Goal: Information Seeking & Learning: Find contact information

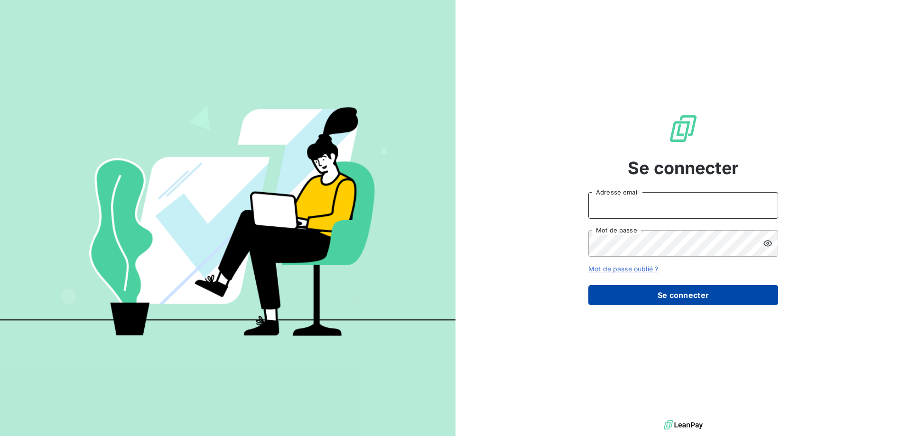
type input "[PERSON_NAME][EMAIL_ADDRESS][DOMAIN_NAME]"
click at [625, 294] on button "Se connecter" at bounding box center [683, 295] width 190 height 20
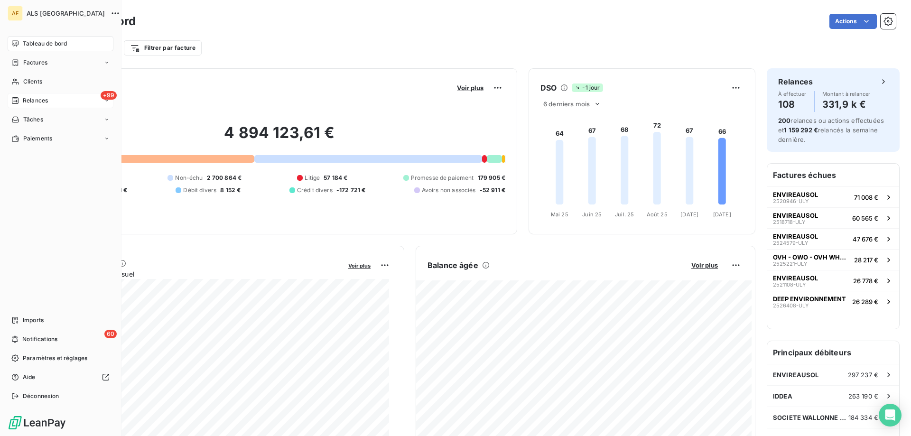
click at [17, 97] on icon at bounding box center [15, 100] width 7 height 7
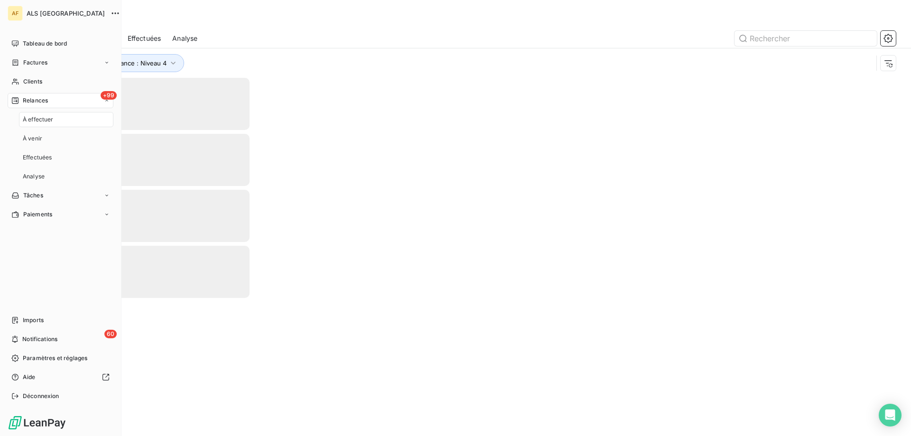
click at [46, 101] on span "Relances" at bounding box center [35, 100] width 25 height 9
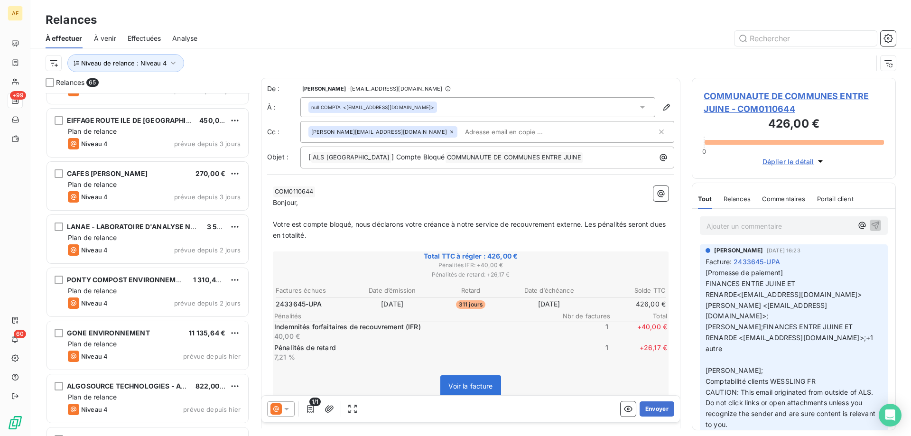
scroll to position [2542, 0]
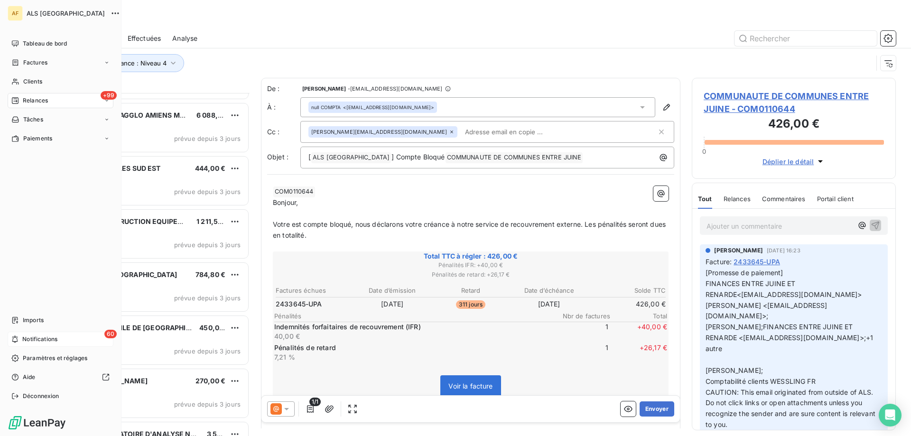
click at [33, 339] on span "Notifications" at bounding box center [39, 339] width 35 height 9
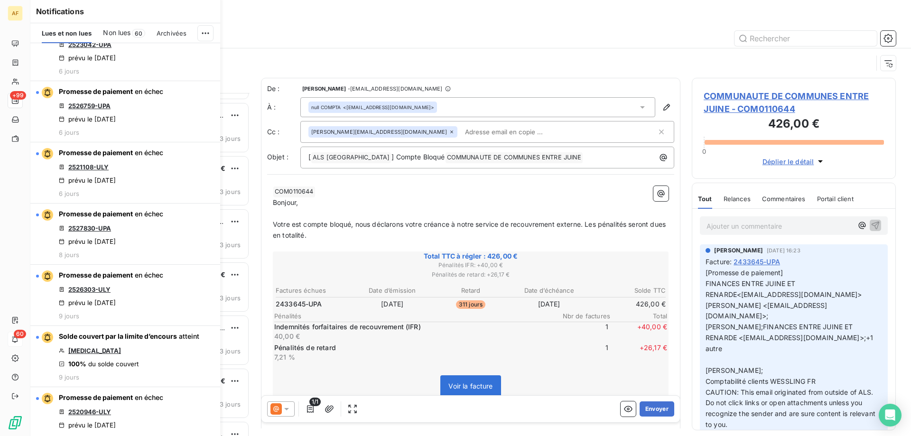
scroll to position [1471, 0]
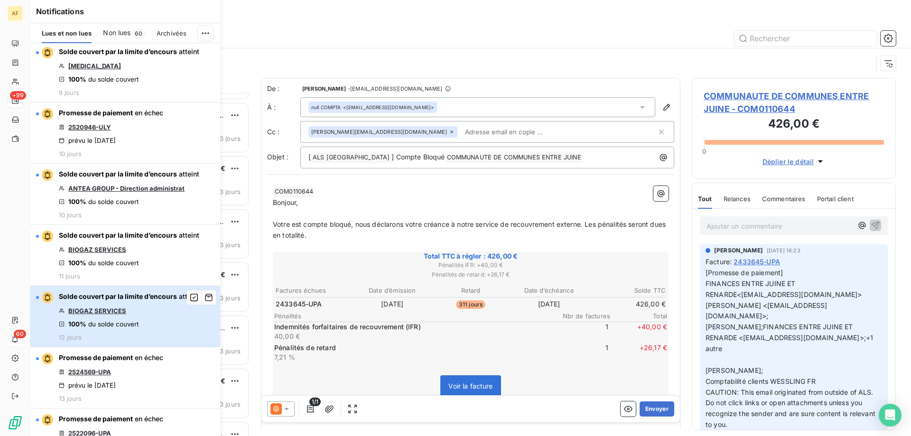
click at [139, 296] on span "Solde couvert par la limite d’encours" at bounding box center [118, 296] width 118 height 8
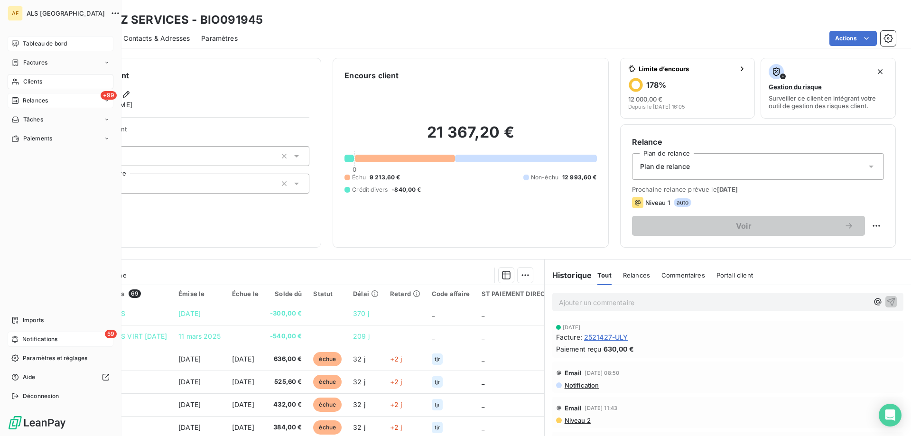
click at [22, 43] on div "Tableau de bord" at bounding box center [61, 43] width 106 height 15
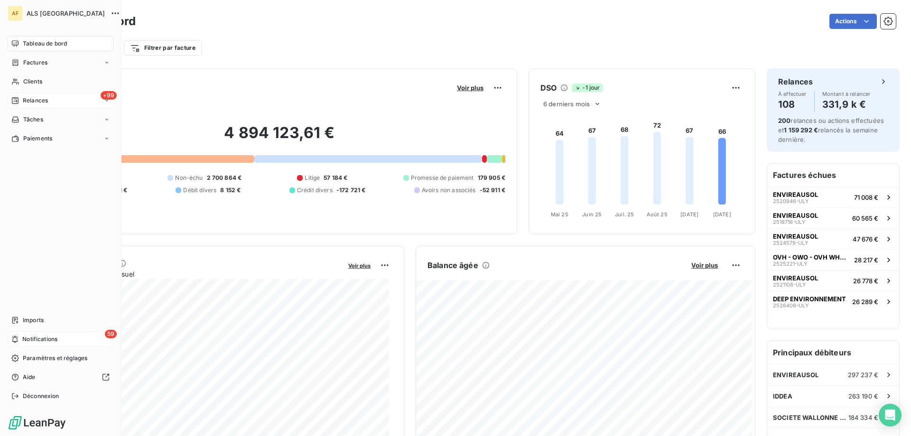
click at [39, 102] on span "Relances" at bounding box center [35, 100] width 25 height 9
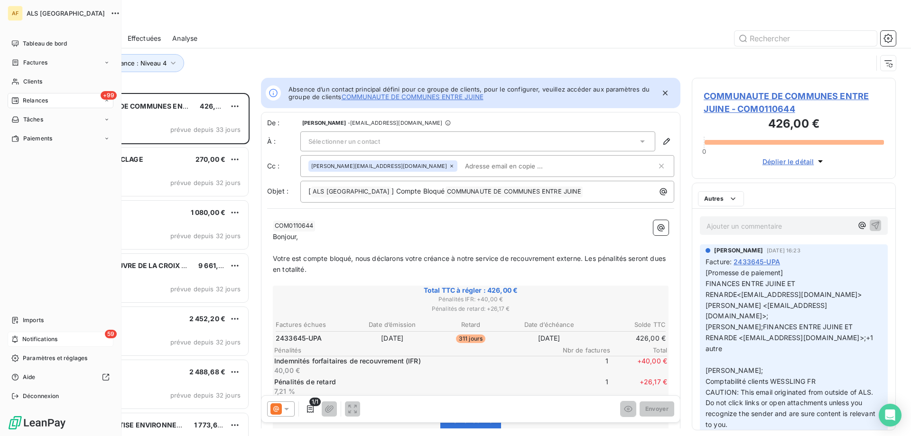
scroll to position [336, 197]
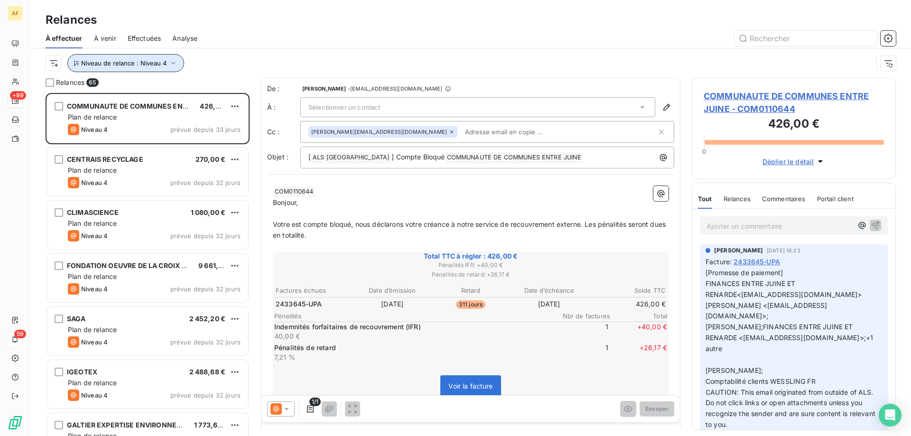
click at [171, 64] on icon "button" at bounding box center [173, 63] width 5 height 3
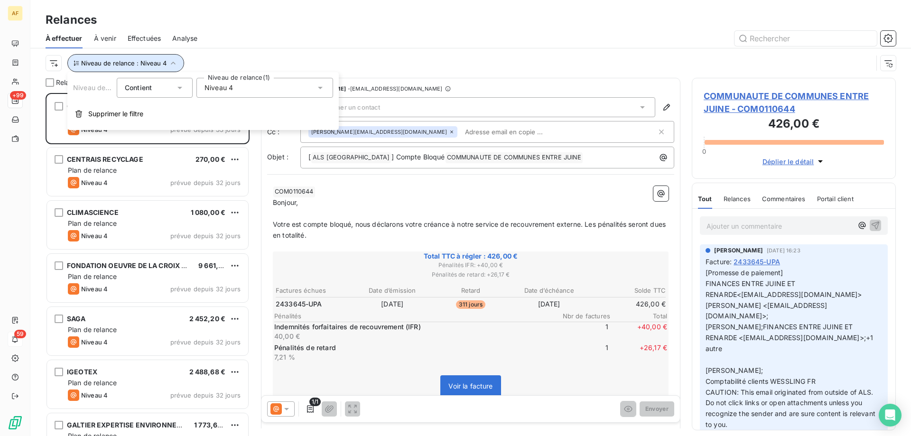
click at [171, 64] on icon "button" at bounding box center [173, 63] width 5 height 3
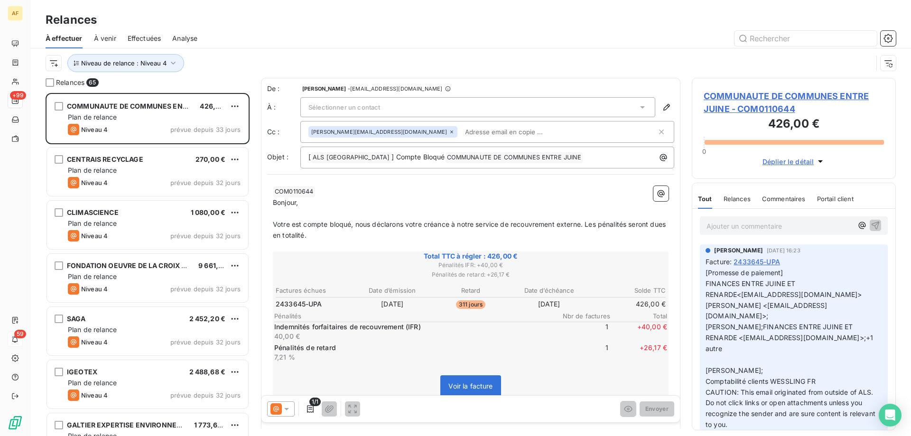
click at [216, 62] on div "Niveau de relance : Niveau 4" at bounding box center [459, 63] width 827 height 18
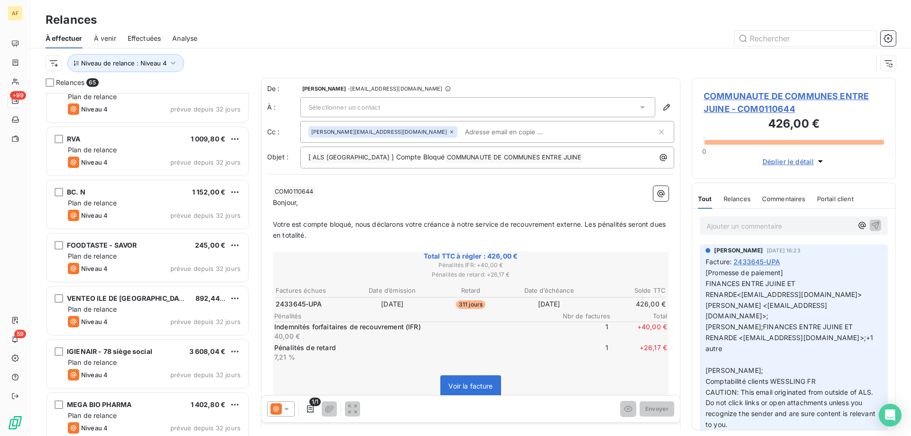
scroll to position [427, 0]
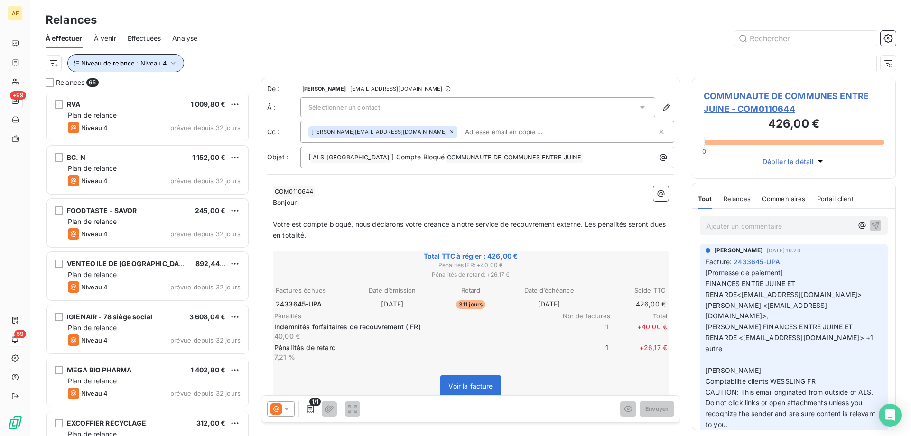
click at [171, 65] on icon "button" at bounding box center [172, 62] width 9 height 9
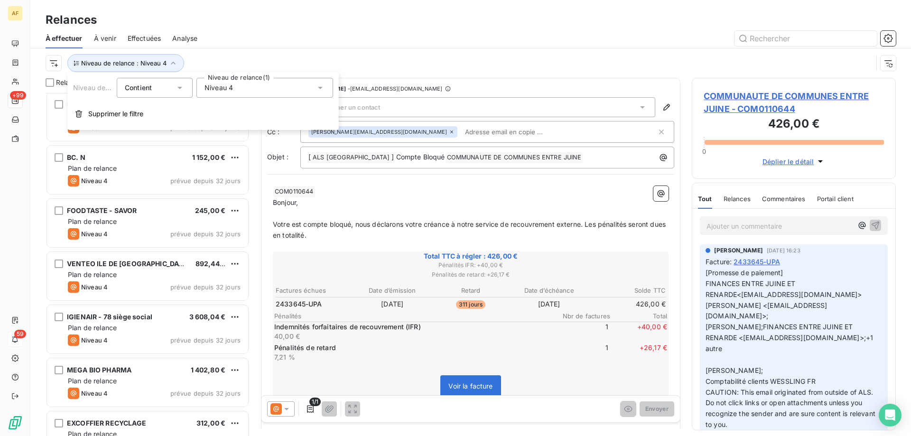
click at [288, 92] on div "Niveau 4" at bounding box center [264, 88] width 137 height 20
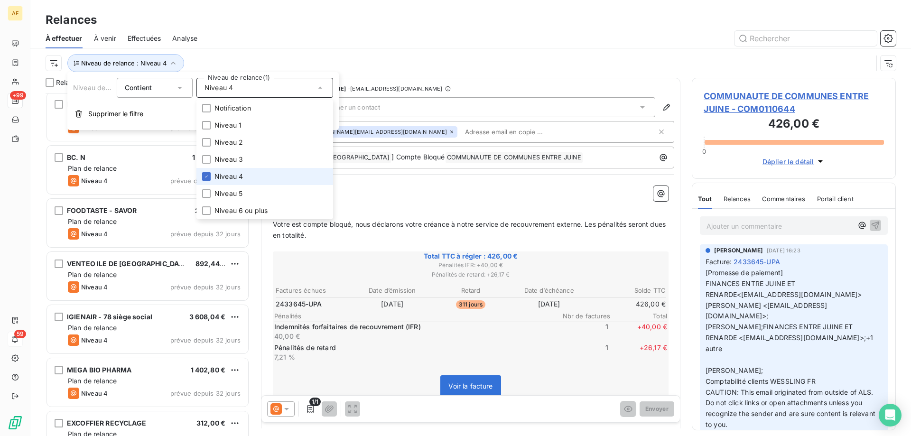
click at [240, 174] on span "Niveau 4" at bounding box center [228, 176] width 28 height 9
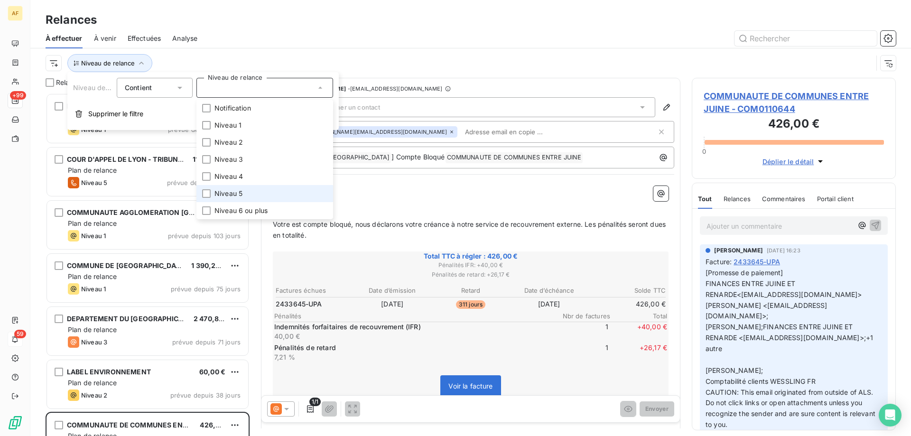
scroll to position [336, 197]
click at [241, 190] on span "Niveau 5" at bounding box center [228, 193] width 28 height 9
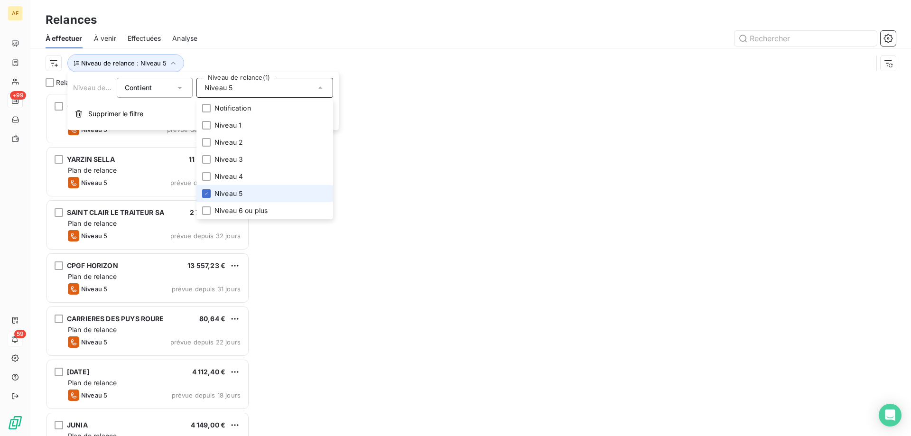
scroll to position [336, 197]
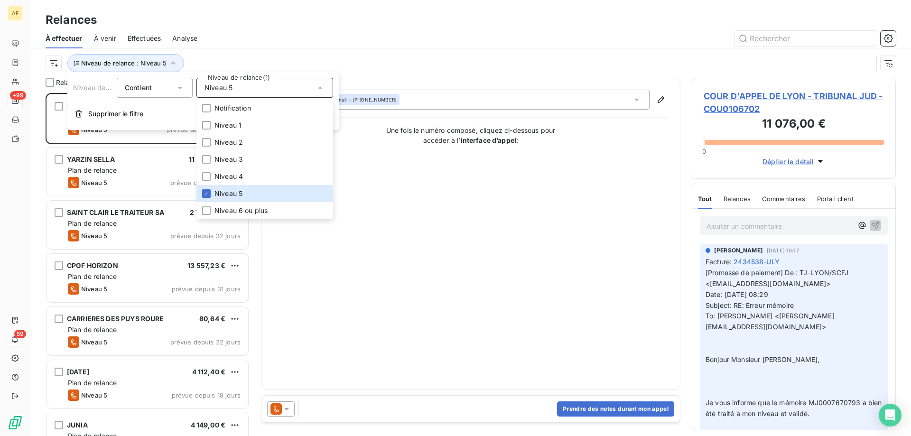
click at [278, 46] on div "À effectuer À venir Effectuées Analyse" at bounding box center [470, 38] width 880 height 20
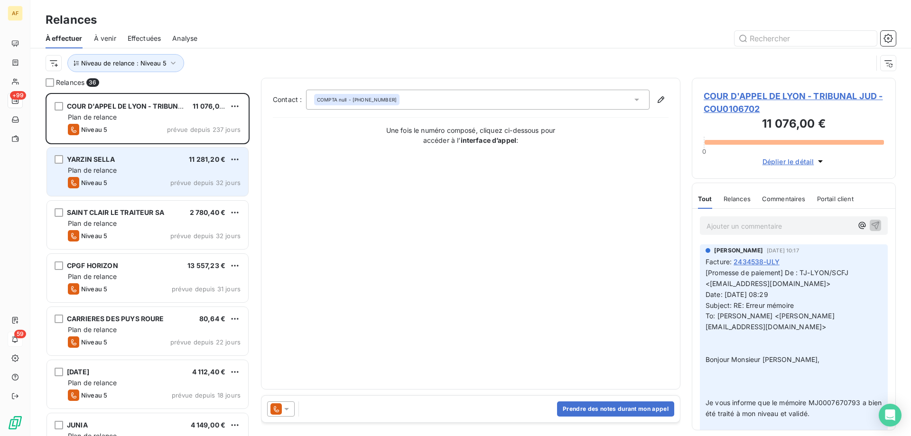
click at [164, 185] on div "Niveau 5 prévue depuis 32 jours" at bounding box center [154, 182] width 173 height 11
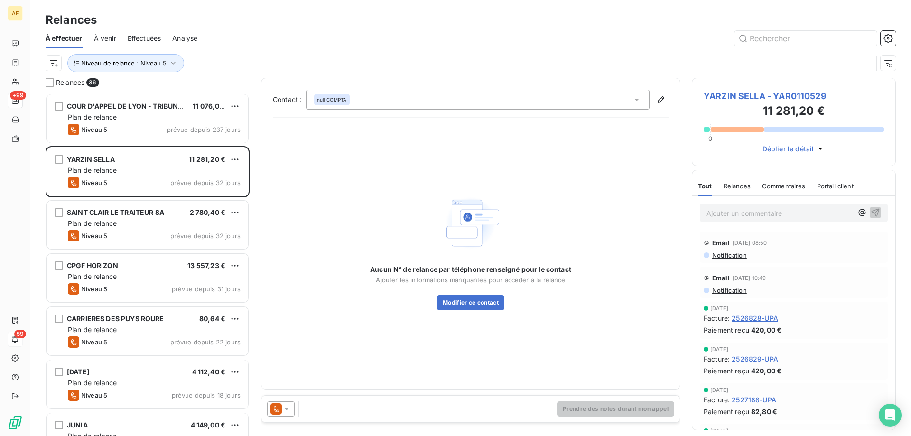
click at [723, 102] on span "YARZIN SELLA - YAR0110529" at bounding box center [794, 96] width 180 height 13
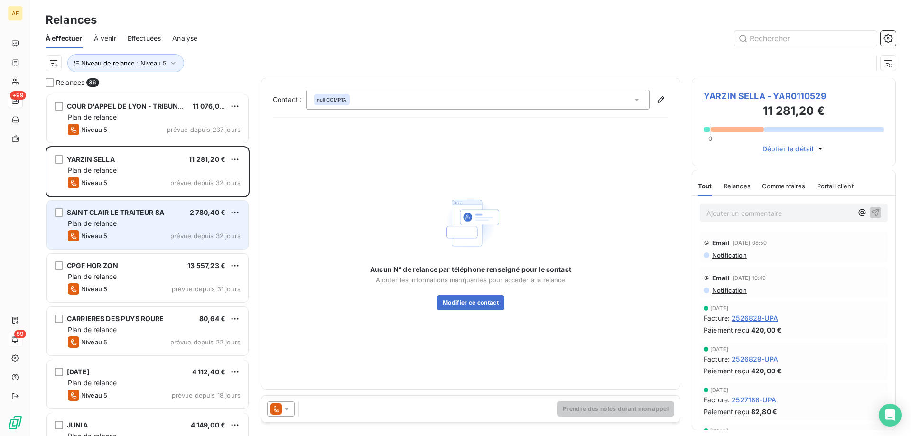
click at [133, 232] on div "Niveau 5 prévue depuis 32 jours" at bounding box center [154, 235] width 173 height 11
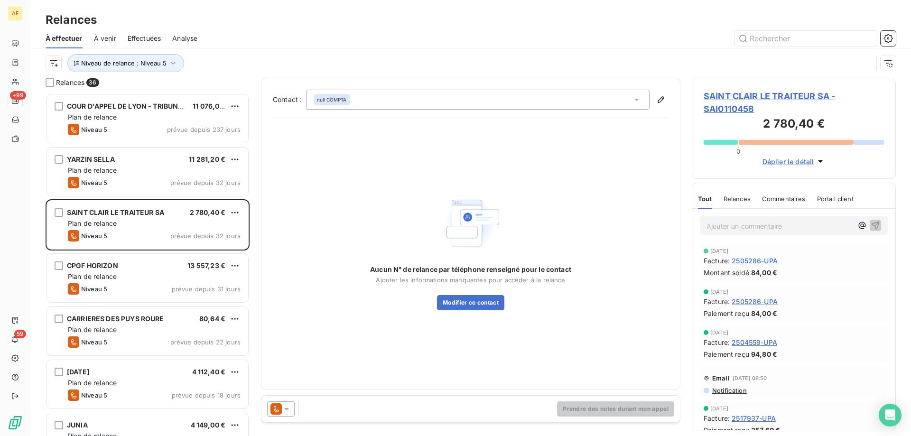
click at [728, 103] on span "SAINT CLAIR LE TRAITEUR SA - SAI0110458" at bounding box center [794, 103] width 180 height 26
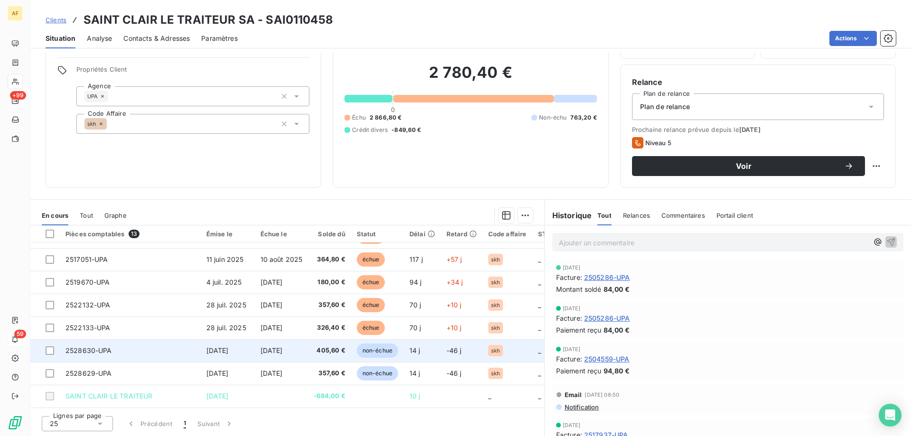
scroll to position [60, 0]
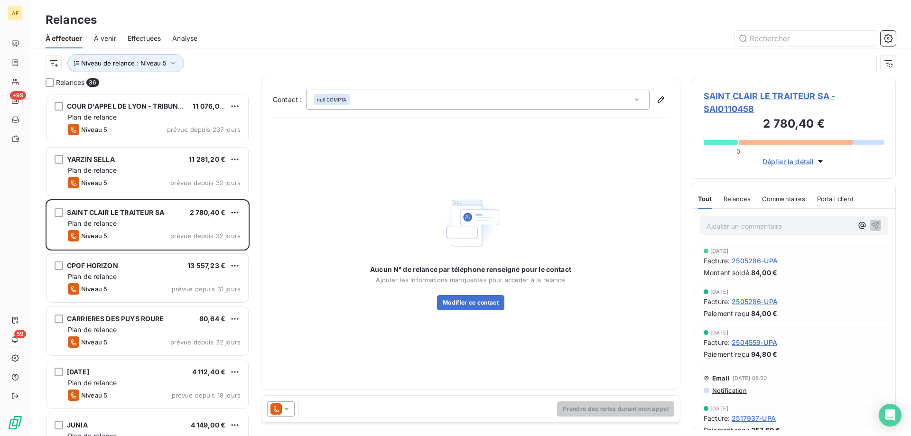
scroll to position [336, 197]
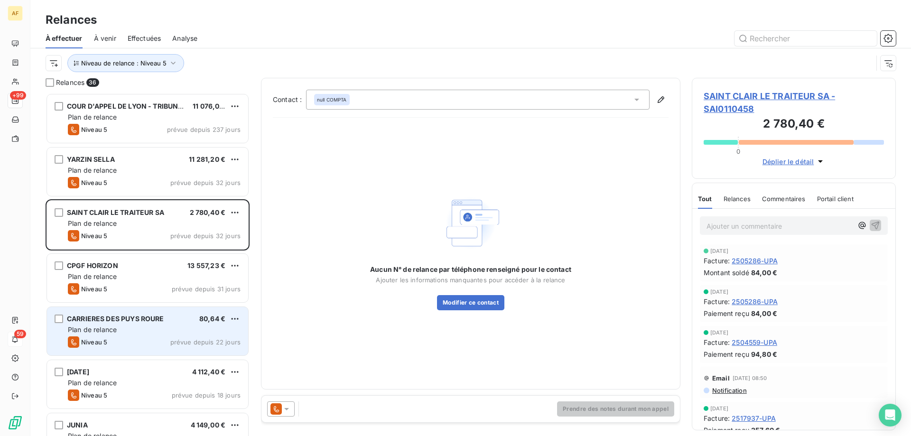
click at [159, 318] on span "CARRIERES DES PUYS ROURE" at bounding box center [115, 319] width 97 height 8
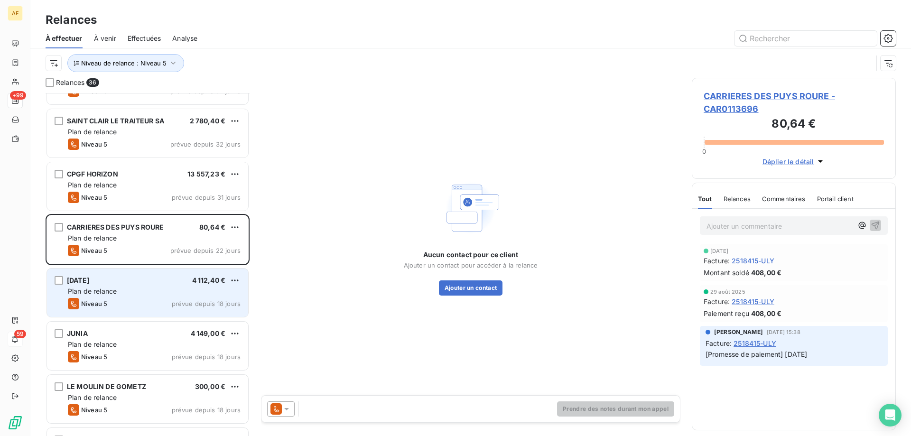
scroll to position [95, 0]
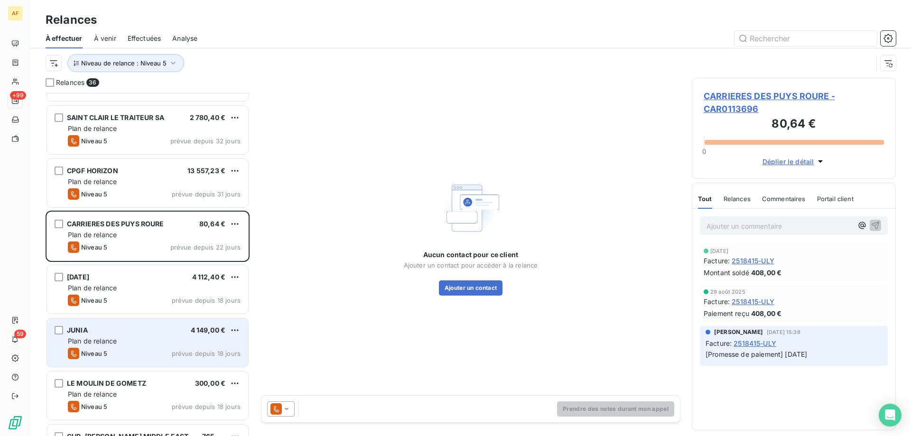
click at [165, 350] on div "Niveau 5 prévue depuis 18 jours" at bounding box center [154, 353] width 173 height 11
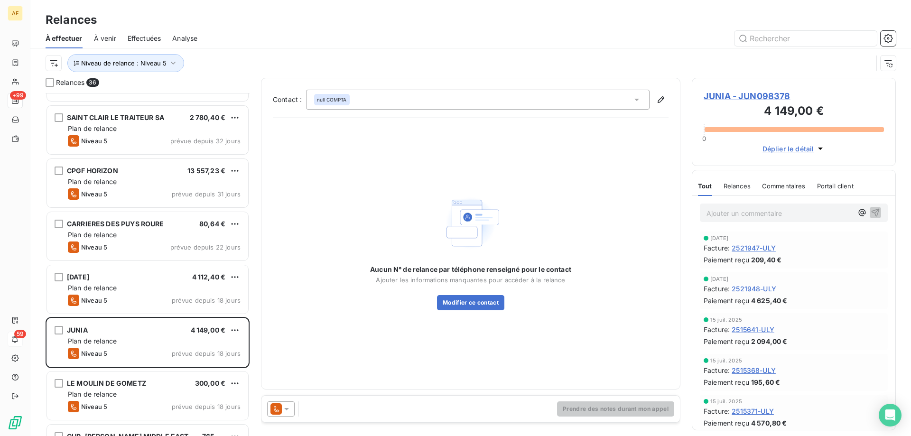
click at [723, 96] on span "JUNIA - JUN098378" at bounding box center [794, 96] width 180 height 13
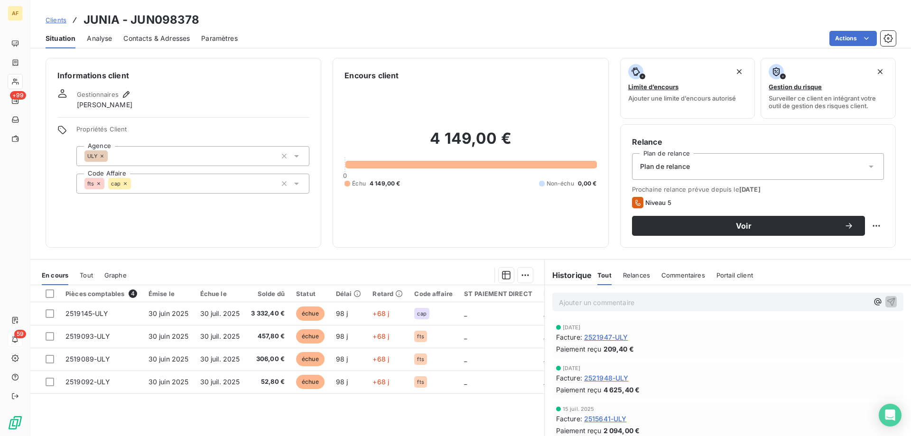
click at [607, 337] on span "2521947-ULY" at bounding box center [606, 337] width 44 height 10
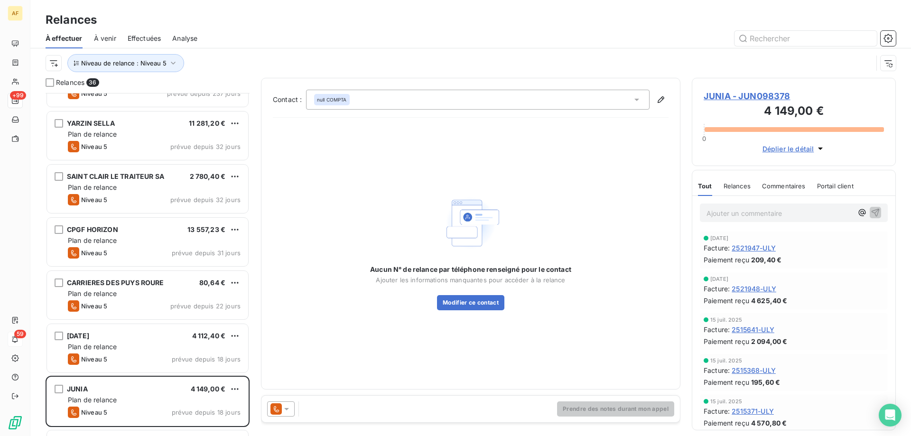
scroll to position [190, 0]
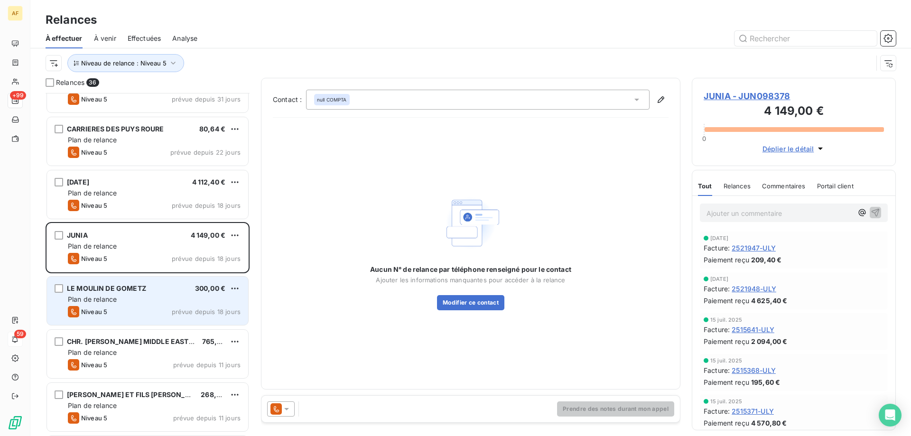
click at [164, 310] on div "Niveau 5 prévue depuis 18 jours" at bounding box center [154, 311] width 173 height 11
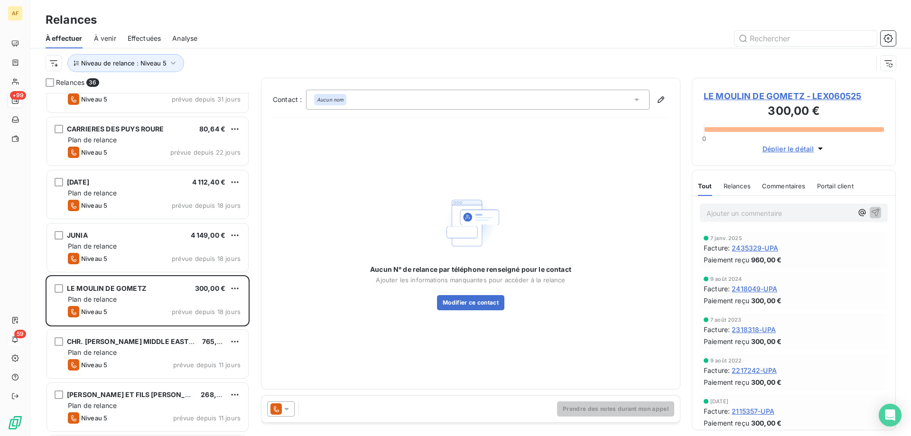
click at [750, 101] on span "LE MOULIN DE GOMETZ - LEX060525" at bounding box center [794, 96] width 180 height 13
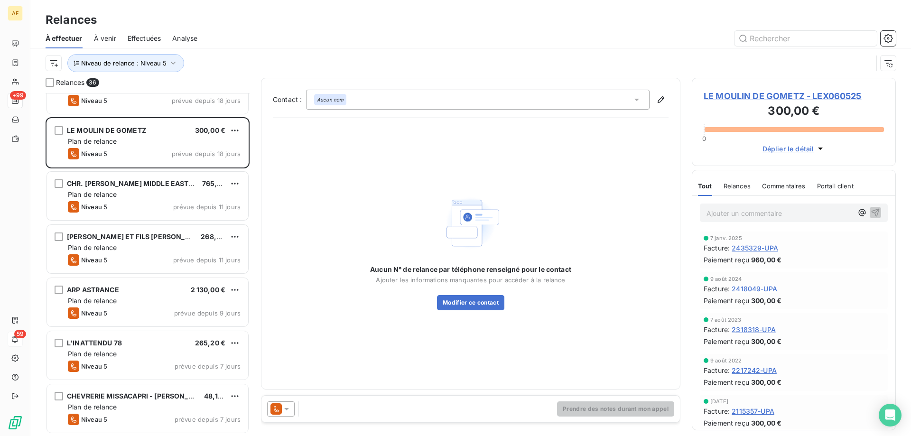
scroll to position [380, 0]
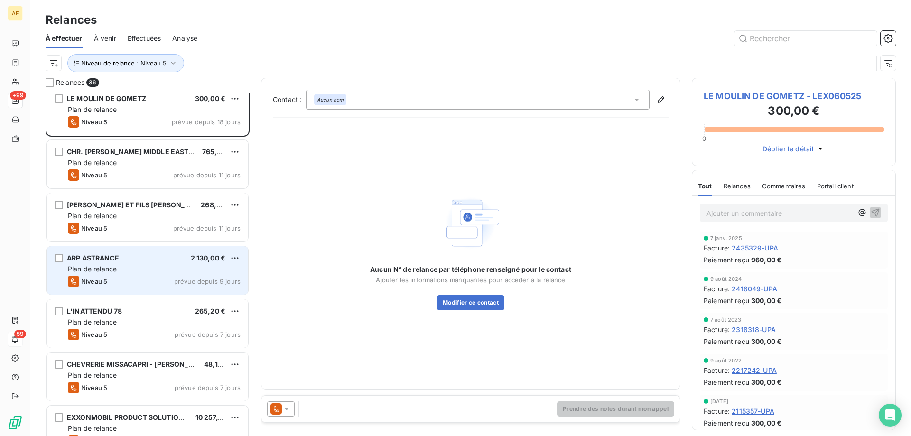
click at [158, 259] on div "ARP ASTRANCE 2 130,00 €" at bounding box center [154, 258] width 173 height 9
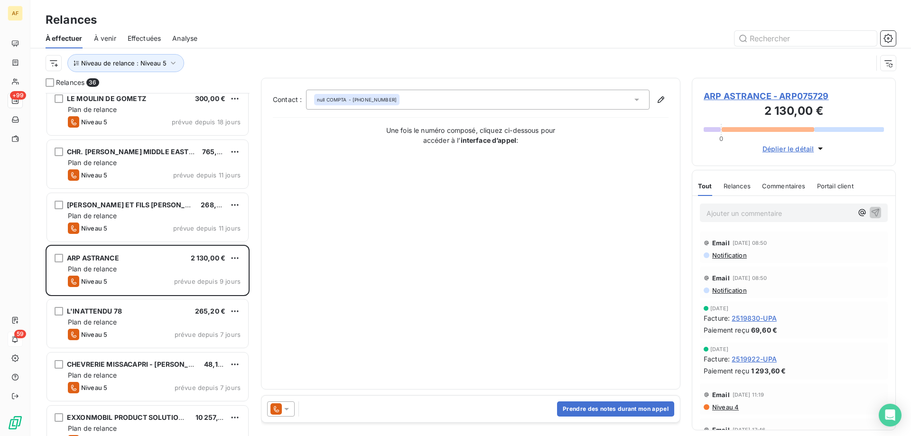
click at [756, 95] on span "ARP ASTRANCE - ARP075729" at bounding box center [794, 96] width 180 height 13
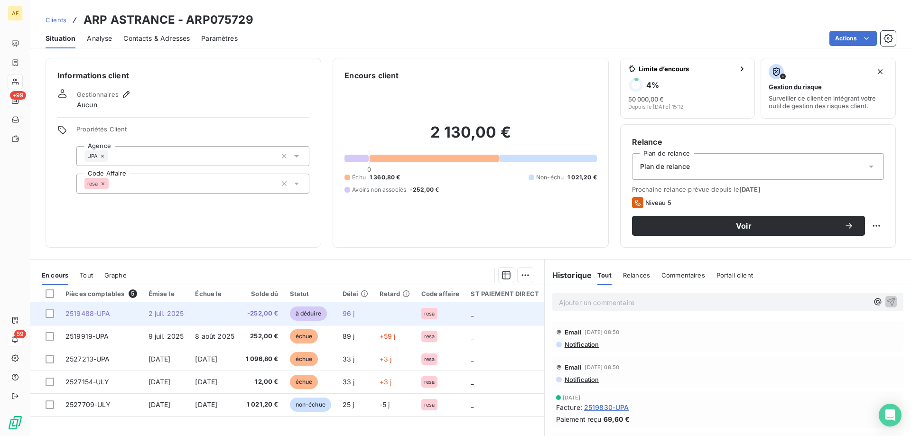
click at [88, 313] on span "2519488-UPA" at bounding box center [87, 313] width 45 height 8
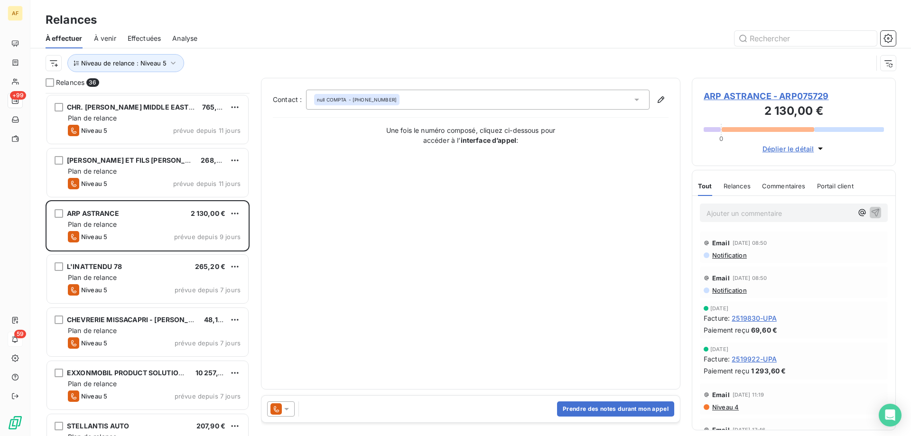
scroll to position [475, 0]
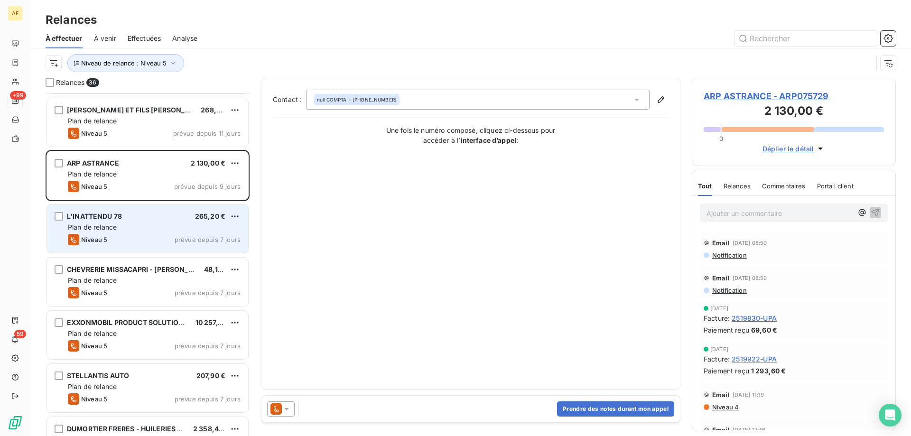
click at [115, 228] on span "Plan de relance" at bounding box center [92, 227] width 49 height 8
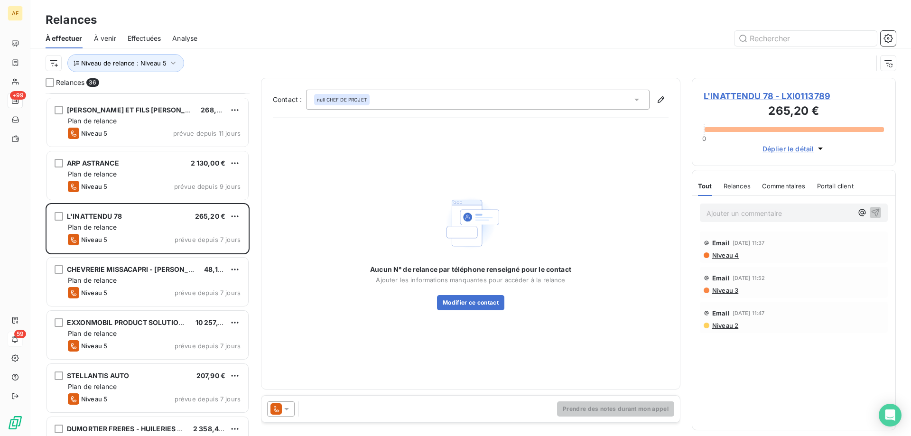
click at [748, 98] on span "L'INATTENDU 78 - LXI0113789" at bounding box center [794, 96] width 180 height 13
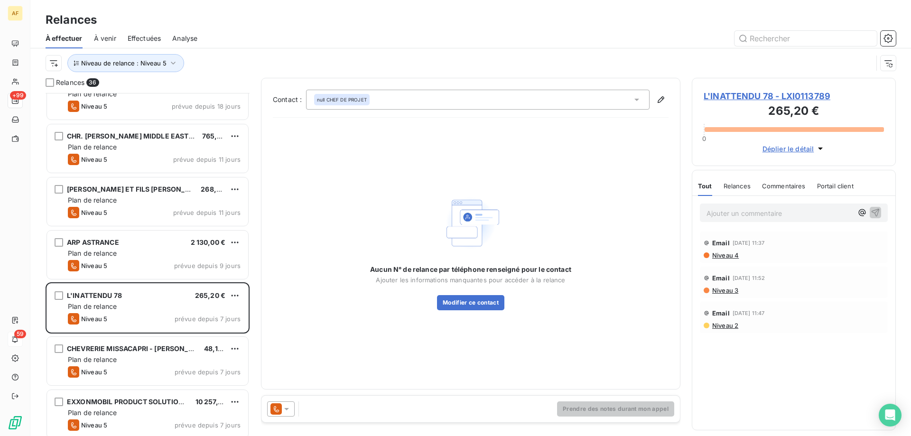
scroll to position [427, 0]
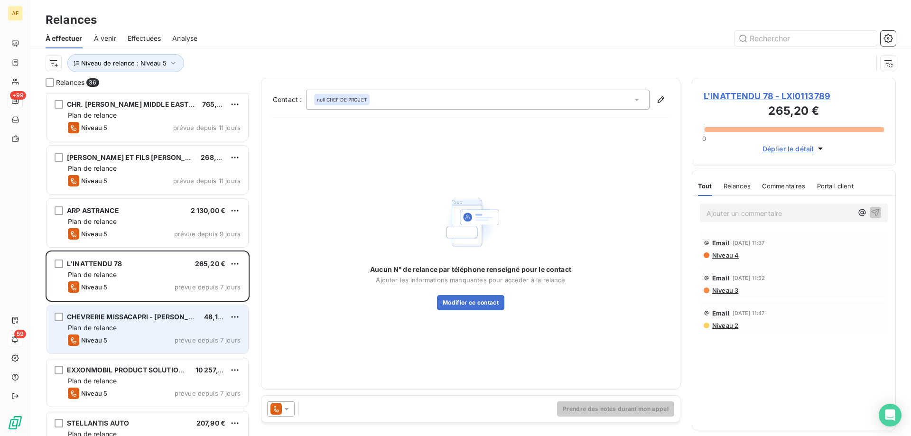
click at [111, 330] on span "Plan de relance" at bounding box center [92, 328] width 49 height 8
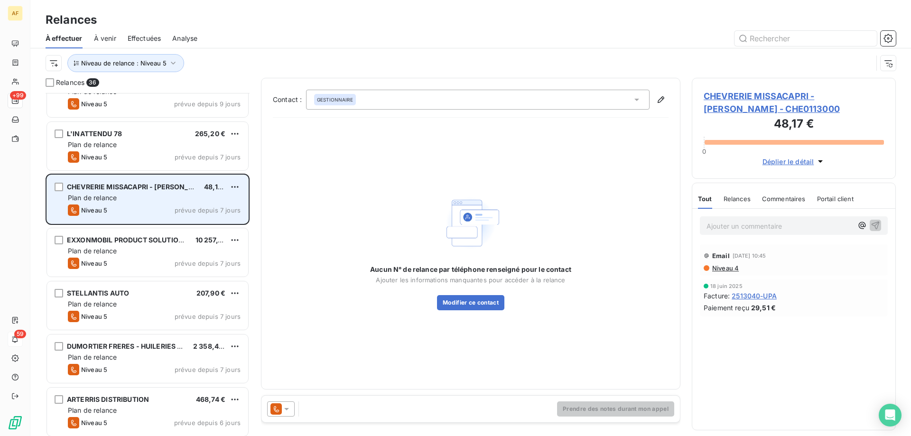
scroll to position [570, 0]
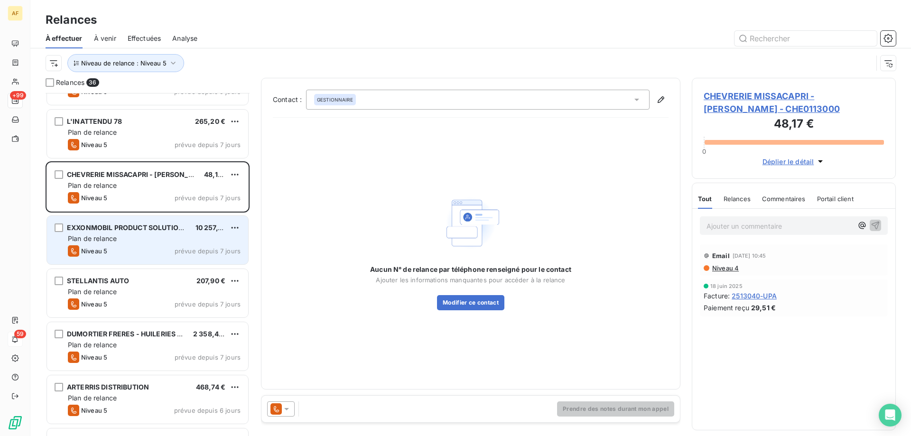
click at [124, 246] on div "Niveau 5 prévue depuis 7 jours" at bounding box center [154, 250] width 173 height 11
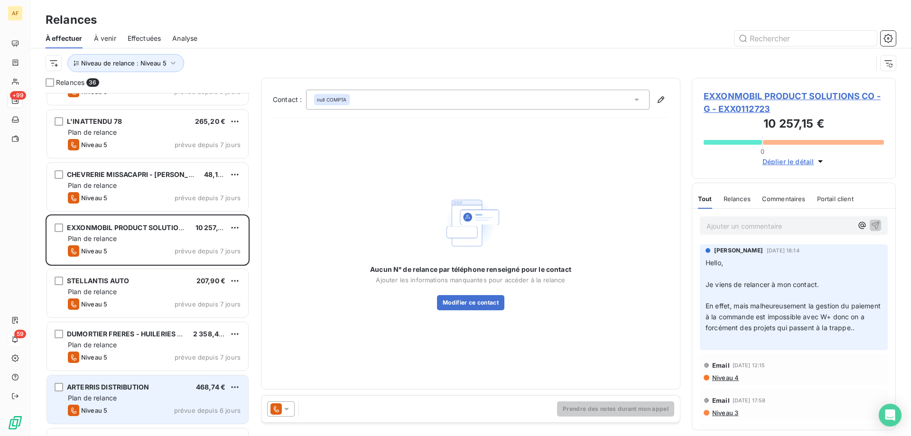
click at [122, 384] on span "ARTERRIS DISTRIBUTION" at bounding box center [108, 387] width 82 height 8
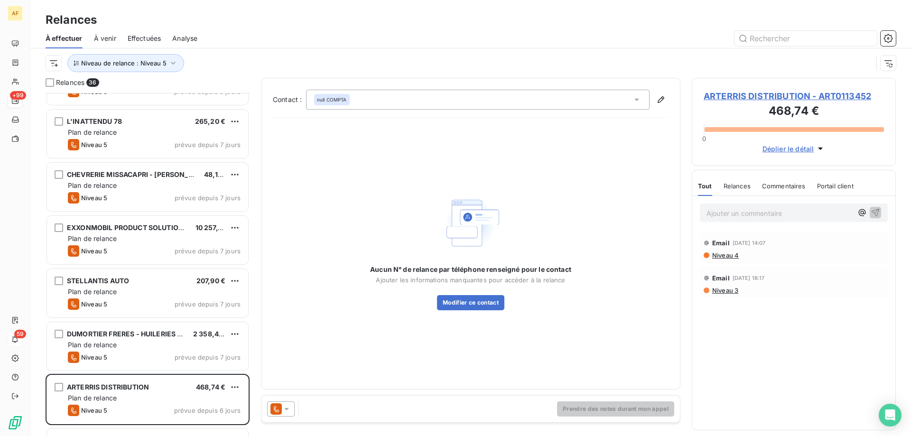
click at [753, 95] on span "ARTERRIS DISTRIBUTION - ART0113452" at bounding box center [794, 96] width 180 height 13
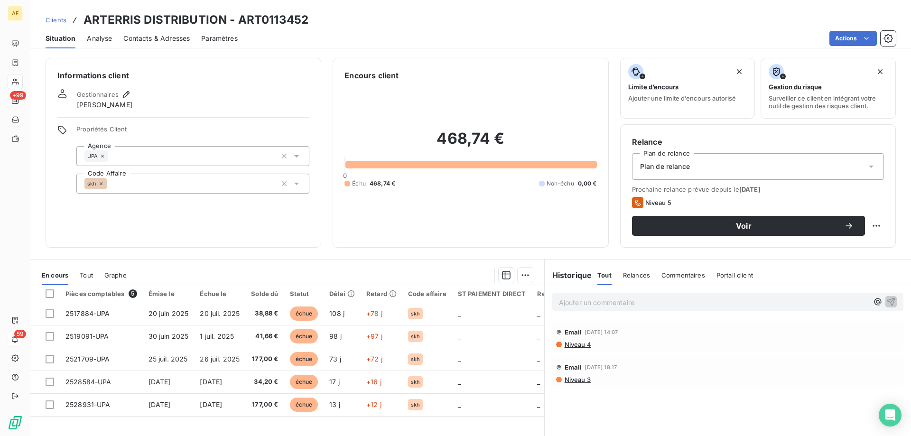
click at [152, 38] on span "Contacts & Adresses" at bounding box center [156, 38] width 66 height 9
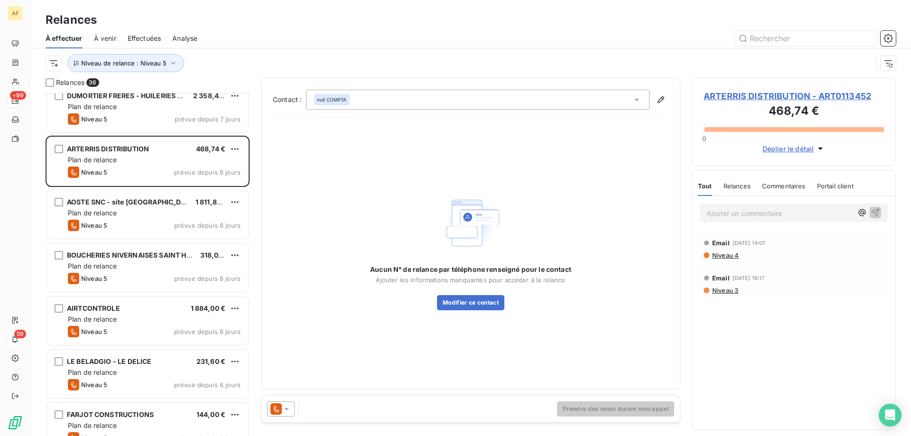
scroll to position [807, 0]
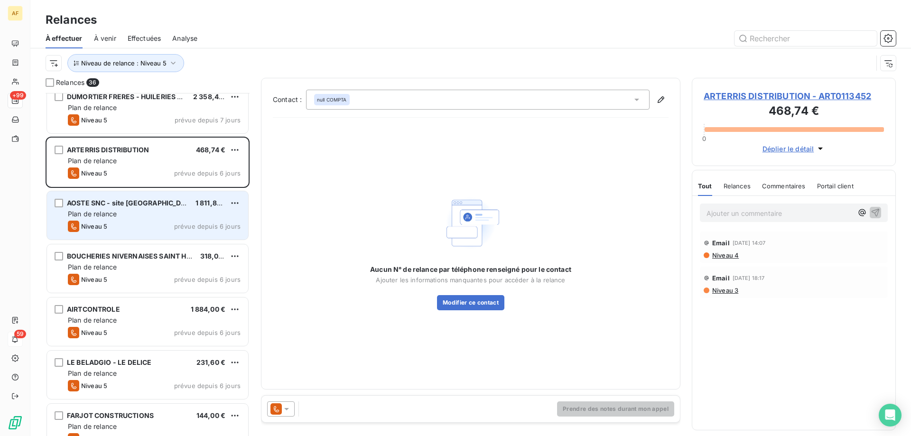
click at [155, 213] on div "Plan de relance" at bounding box center [154, 213] width 173 height 9
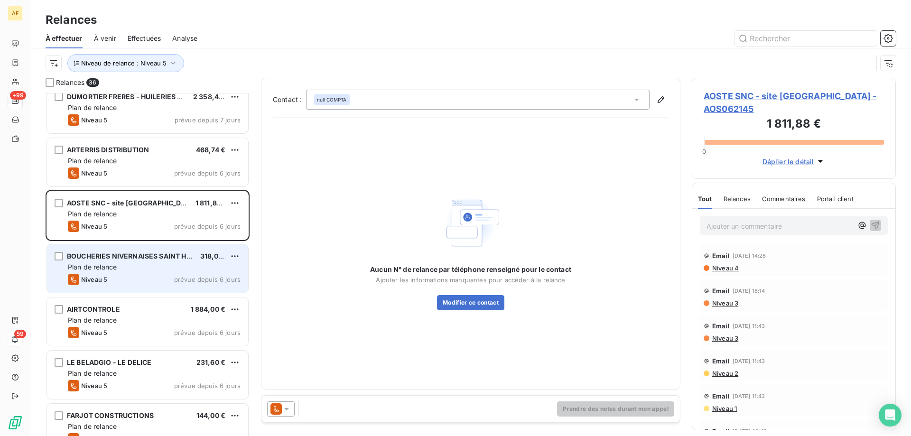
click at [159, 273] on div "BOUCHERIES NIVERNAISES SAINT HONORE 318,00 € Plan de relance Niveau 5 prévue de…" at bounding box center [147, 268] width 201 height 48
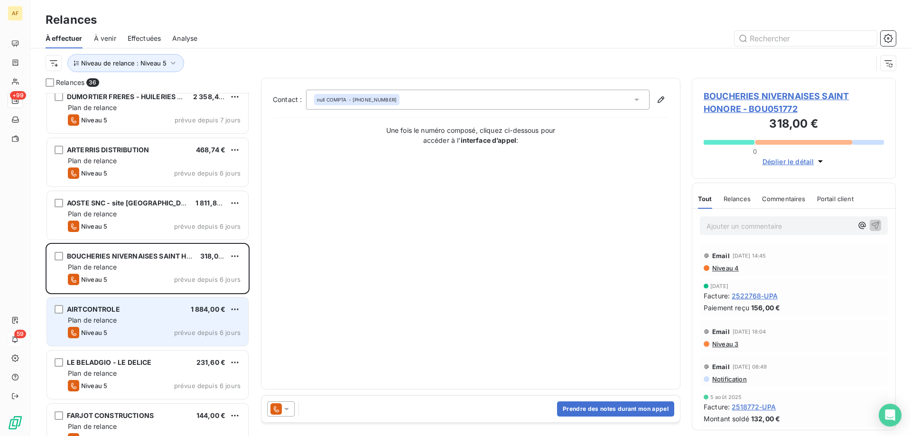
click at [130, 325] on div "AIRTCONTROLE 1 884,00 € Plan de relance Niveau 5 prévue depuis 6 jours" at bounding box center [147, 321] width 201 height 48
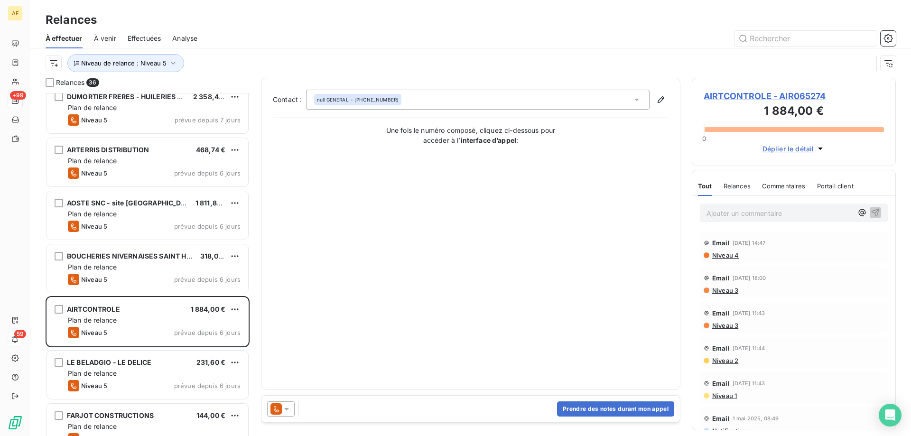
click at [750, 96] on span "AIRTCONTROLE - AIR065274" at bounding box center [794, 96] width 180 height 13
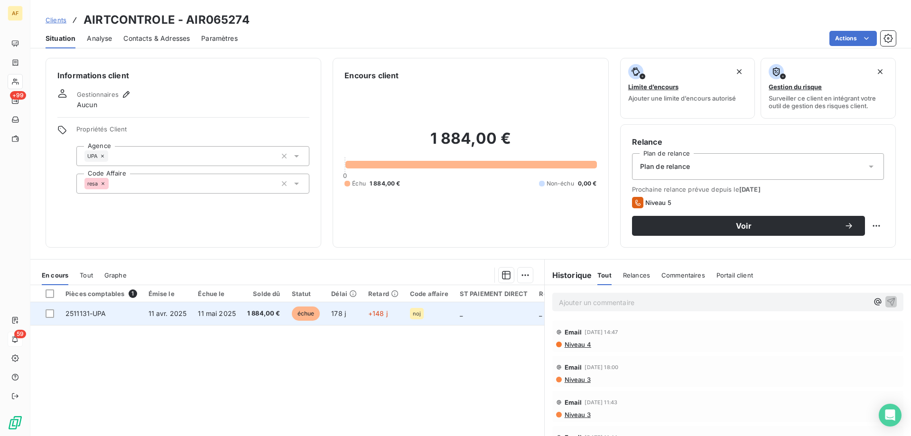
click at [76, 309] on span "2511131-UPA" at bounding box center [85, 313] width 41 height 8
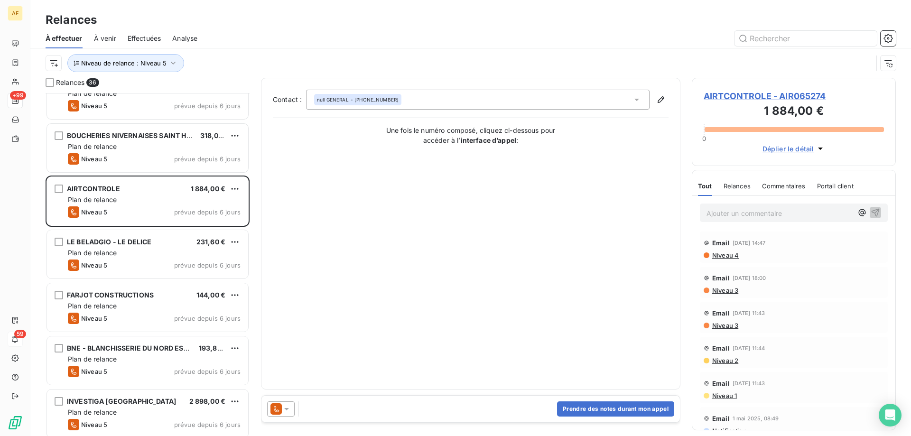
scroll to position [949, 0]
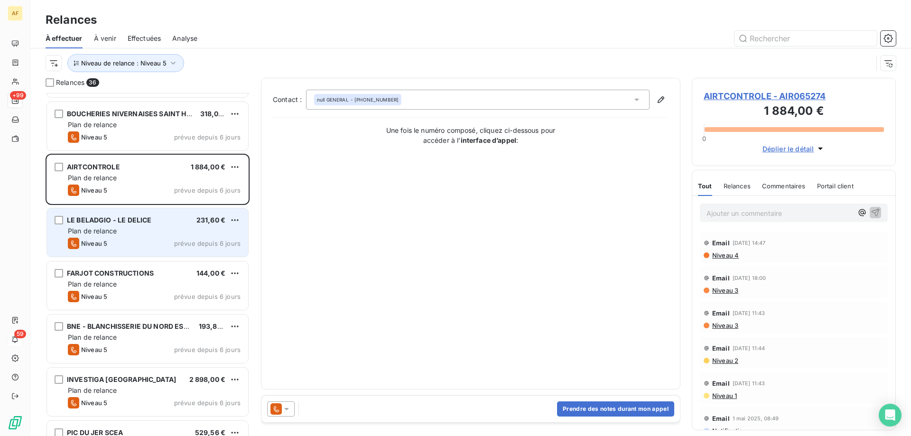
click at [106, 239] on div "Niveau 5" at bounding box center [87, 243] width 39 height 11
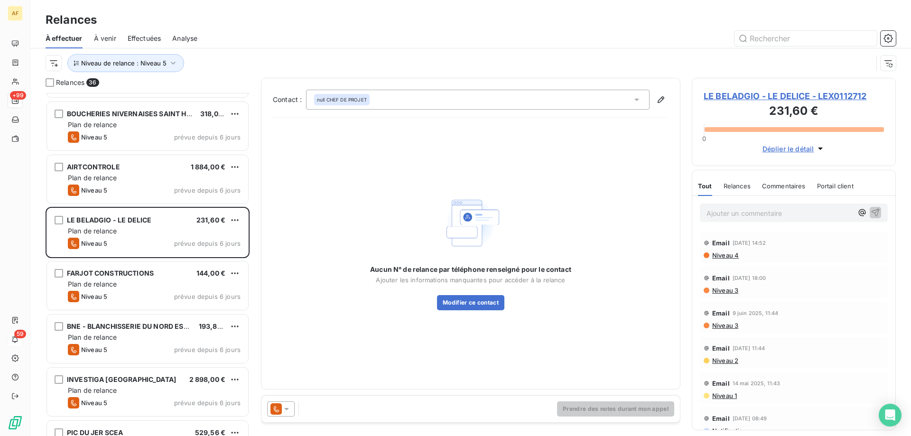
click at [737, 94] on span "LE BELADGIO - LE DELICE - LEX0112712" at bounding box center [794, 96] width 180 height 13
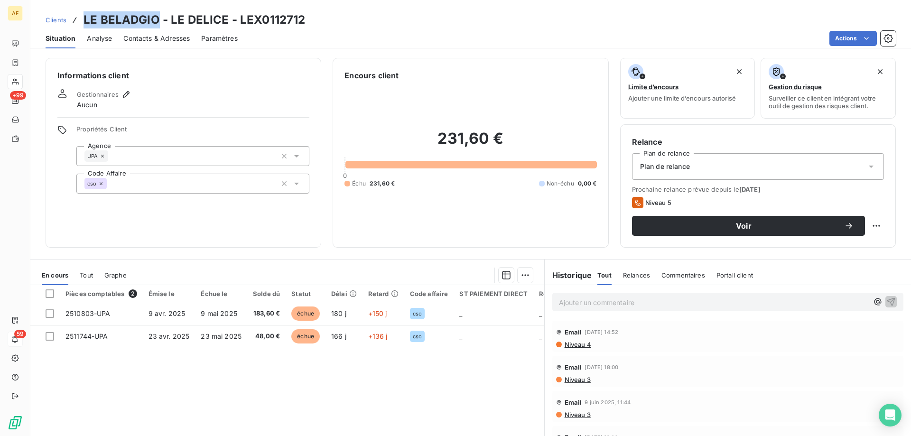
drag, startPoint x: 84, startPoint y: 20, endPoint x: 157, endPoint y: 22, distance: 73.1
click at [157, 22] on h3 "LE BELADGIO - LE DELICE - LEX0112712" at bounding box center [194, 19] width 222 height 17
copy h3 "LE BELADGIO"
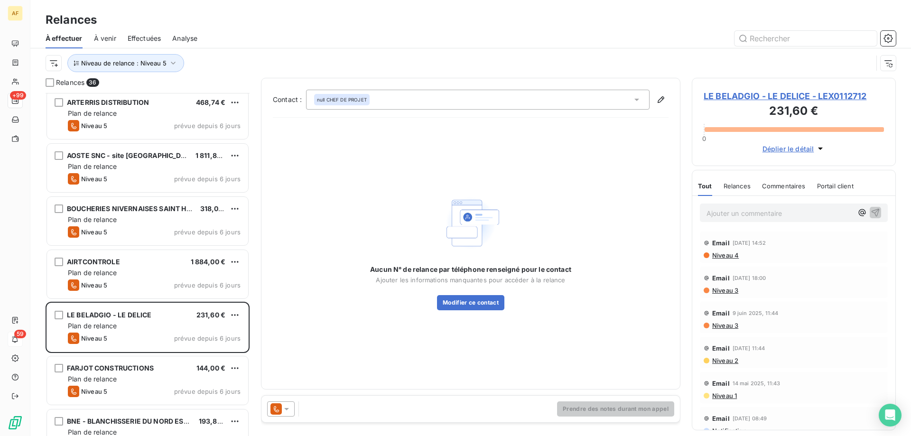
scroll to position [997, 0]
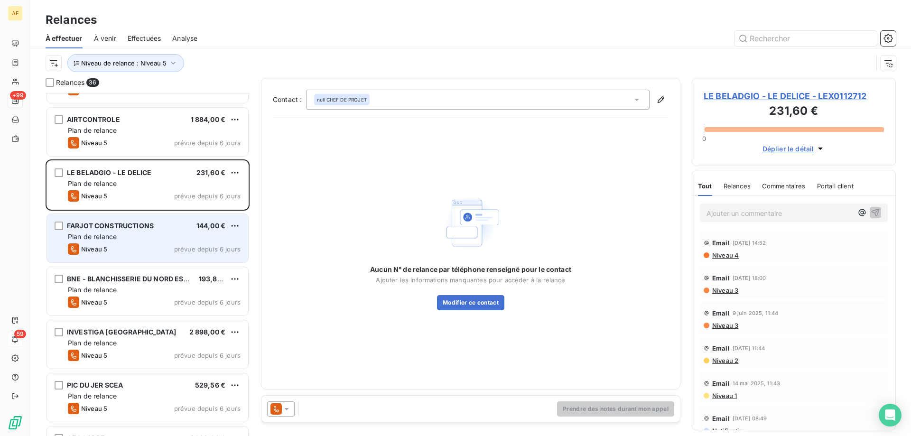
click at [151, 237] on div "Plan de relance" at bounding box center [154, 236] width 173 height 9
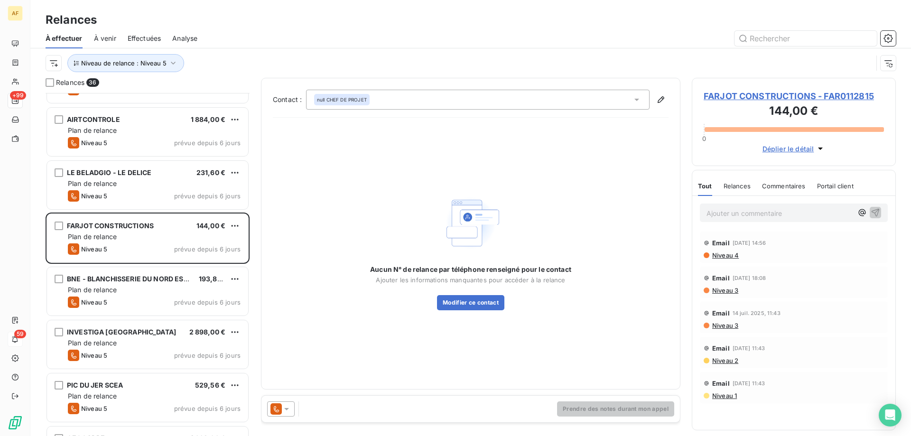
click at [715, 96] on span "FARJOT CONSTRUCTIONS - FAR0112815" at bounding box center [794, 96] width 180 height 13
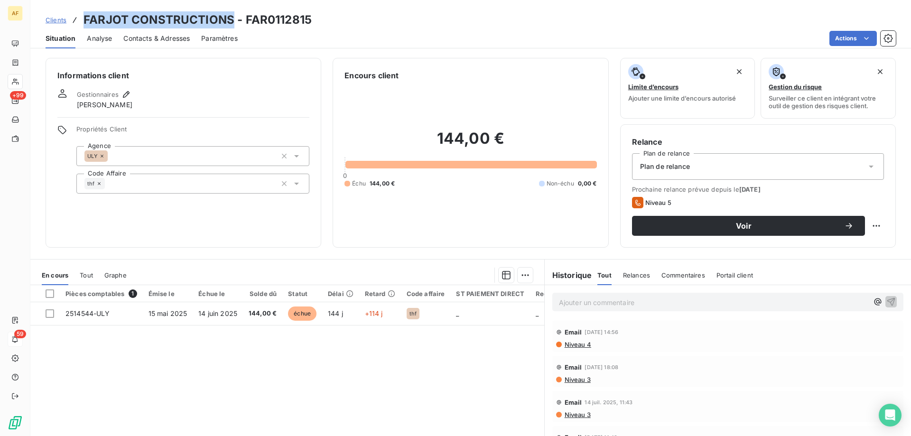
drag, startPoint x: 83, startPoint y: 19, endPoint x: 229, endPoint y: 23, distance: 145.7
click at [229, 23] on h3 "FARJOT CONSTRUCTIONS - FAR0112815" at bounding box center [197, 19] width 228 height 17
copy h3 "FARJOT CONSTRUCTIONS"
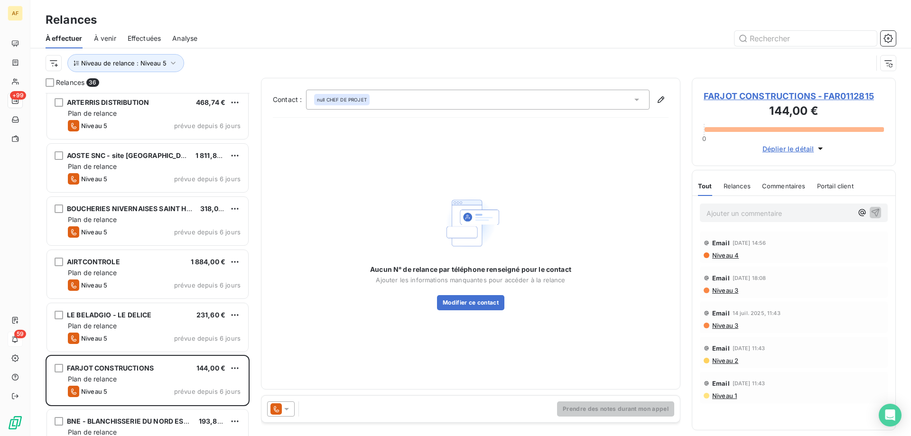
scroll to position [1044, 0]
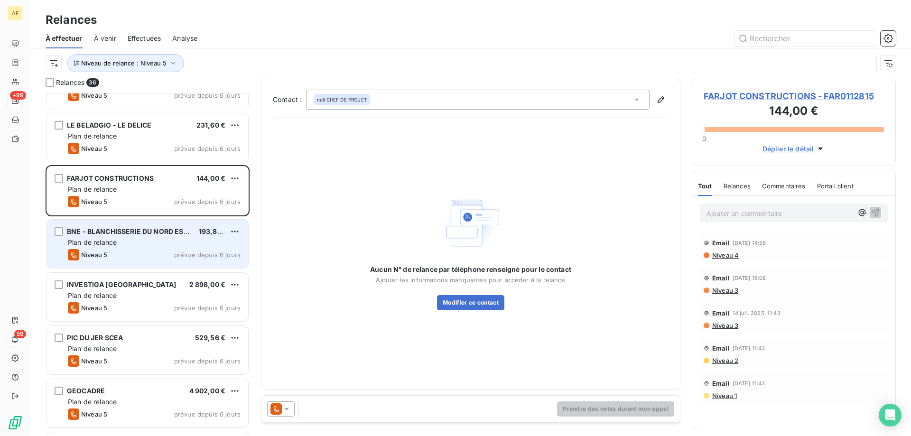
click at [121, 252] on div "Niveau 5 prévue depuis 6 jours" at bounding box center [154, 254] width 173 height 11
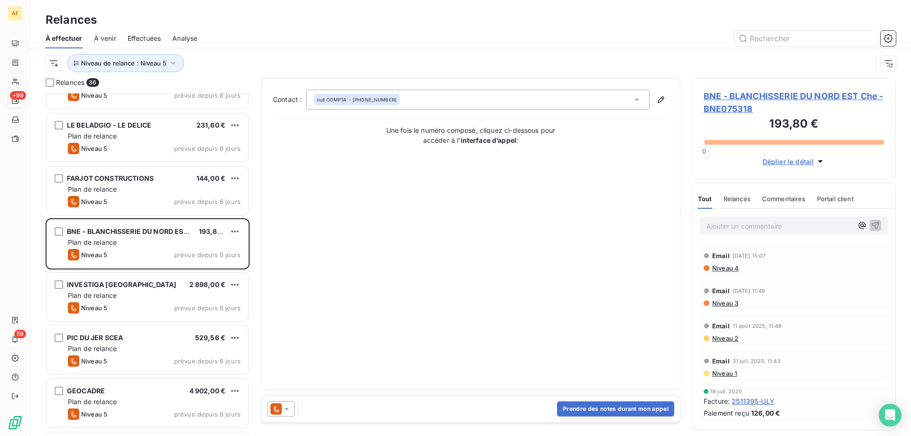
click at [768, 95] on span "BNE - BLANCHISSERIE DU NORD EST Che - BNE075318" at bounding box center [794, 103] width 180 height 26
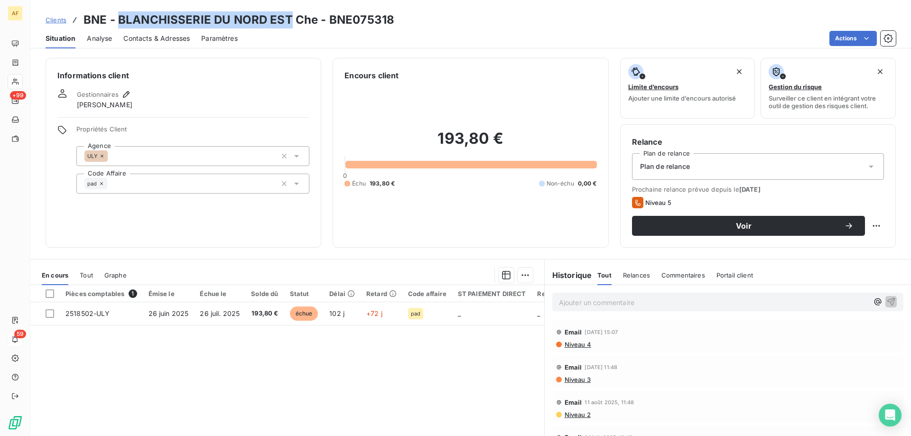
drag, startPoint x: 120, startPoint y: 21, endPoint x: 286, endPoint y: 21, distance: 166.5
click at [286, 21] on h3 "BNE - BLANCHISSERIE DU NORD EST Che - BNE075318" at bounding box center [238, 19] width 311 height 17
copy h3 "BLANCHISSERIE DU NORD EST"
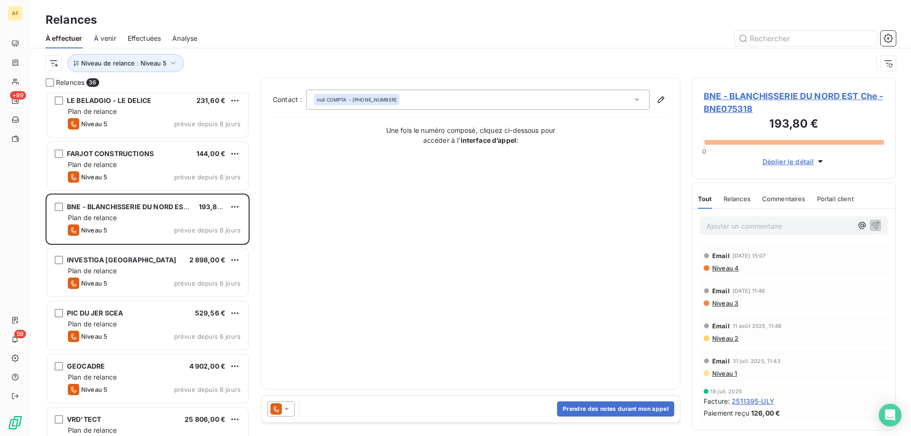
scroll to position [1044, 0]
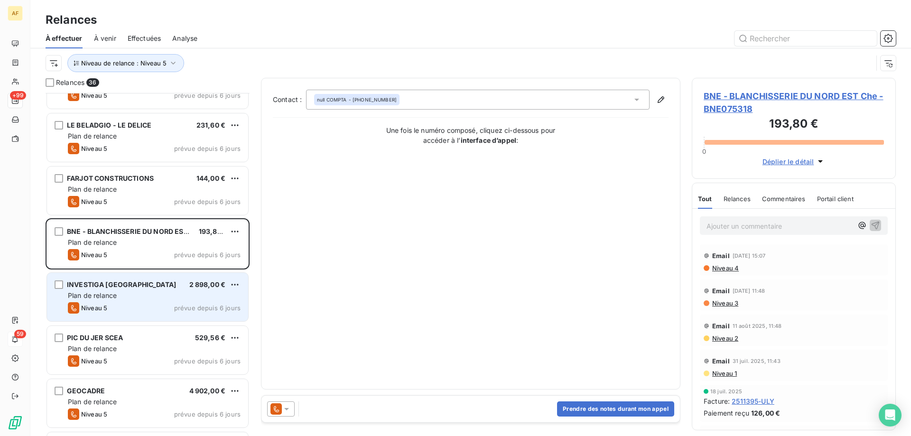
click at [95, 290] on div "INVESTIGA FRANCE 2 898,00 € Plan de relance Niveau 5 prévue depuis 6 jours" at bounding box center [147, 297] width 201 height 48
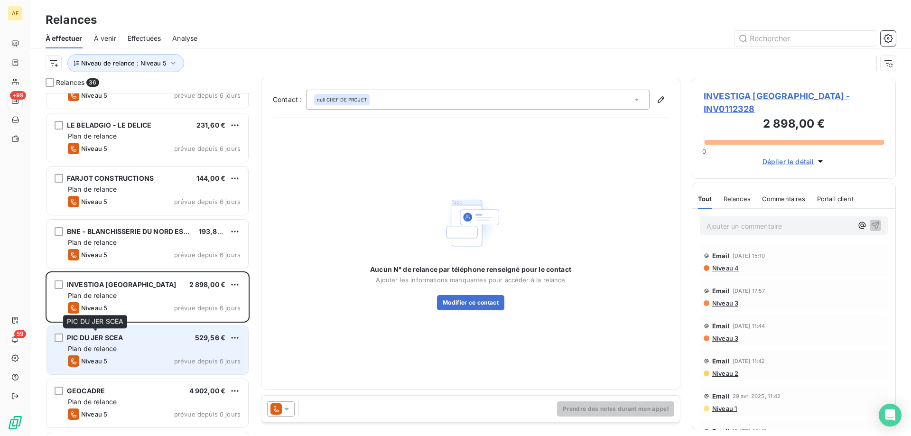
click at [111, 342] on div "PIC DU JER SCEA" at bounding box center [95, 337] width 56 height 9
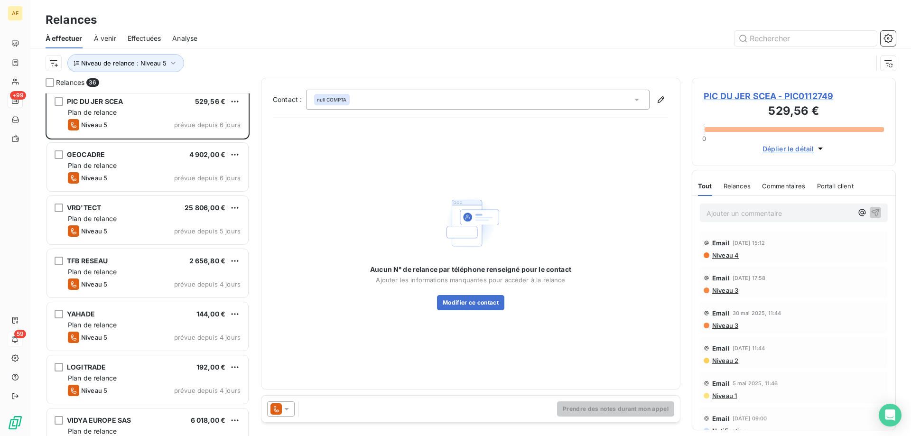
scroll to position [1281, 0]
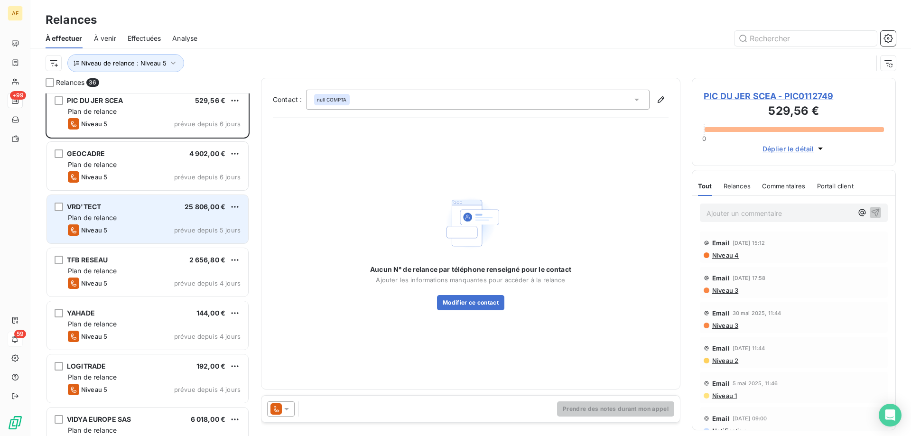
click at [136, 222] on div "Plan de relance" at bounding box center [154, 217] width 173 height 9
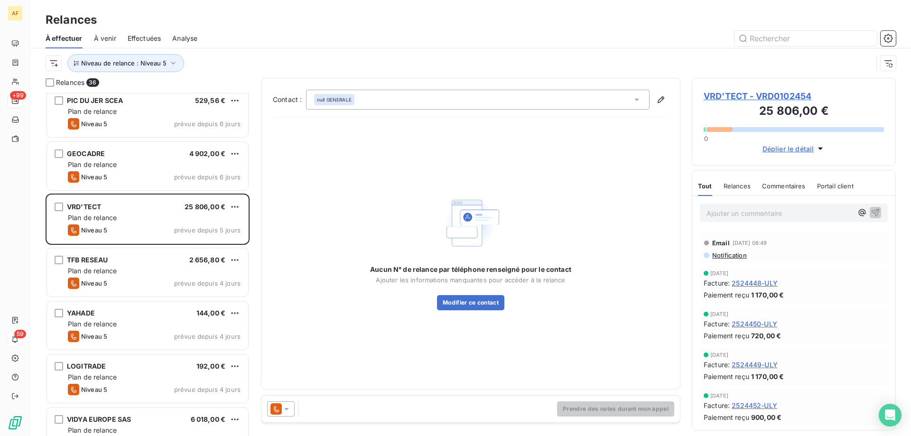
click at [774, 95] on span "VRD'TECT - VRD0102454" at bounding box center [794, 96] width 180 height 13
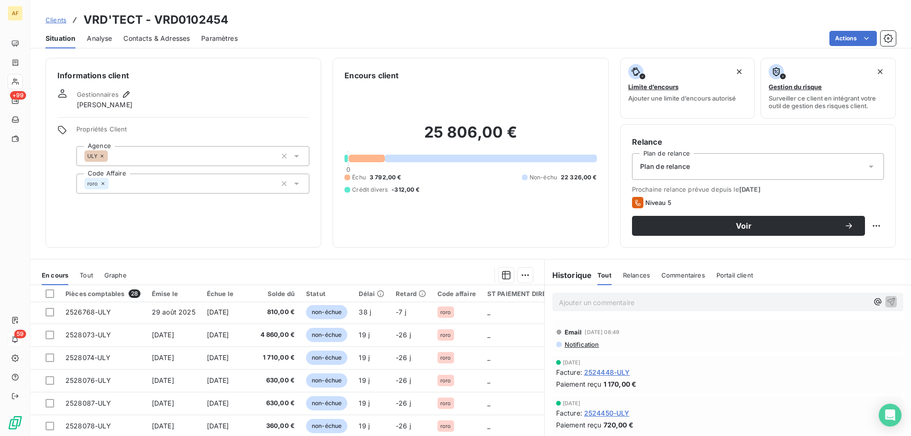
scroll to position [190, 0]
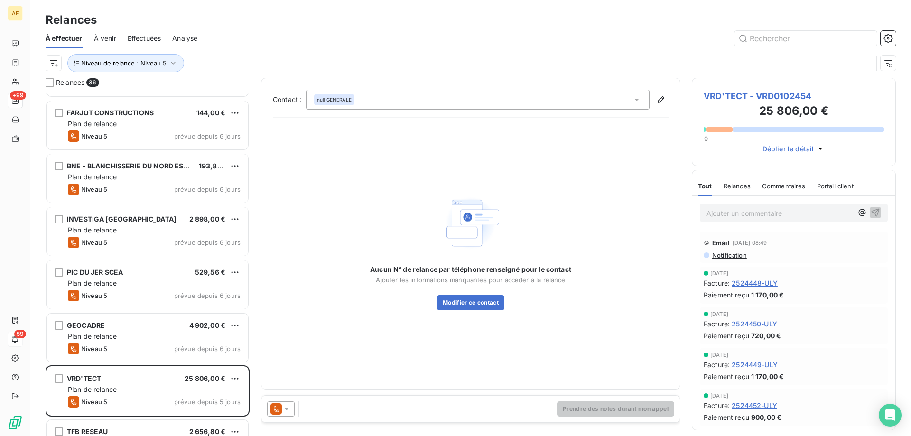
scroll to position [1234, 0]
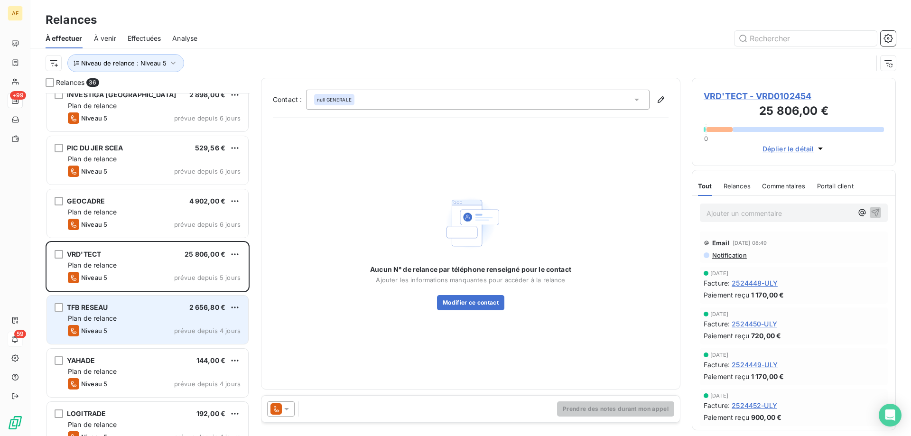
click at [199, 317] on div "Plan de relance" at bounding box center [154, 318] width 173 height 9
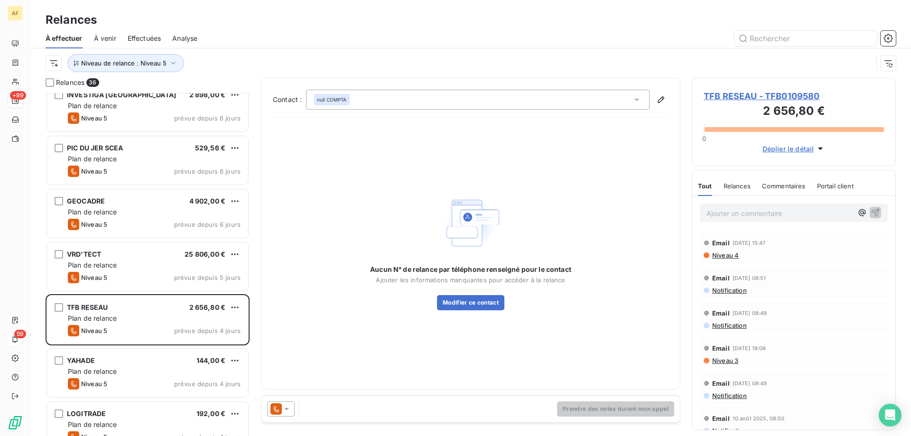
click at [726, 95] on span "TFB RESEAU - TFB0109580" at bounding box center [794, 96] width 180 height 13
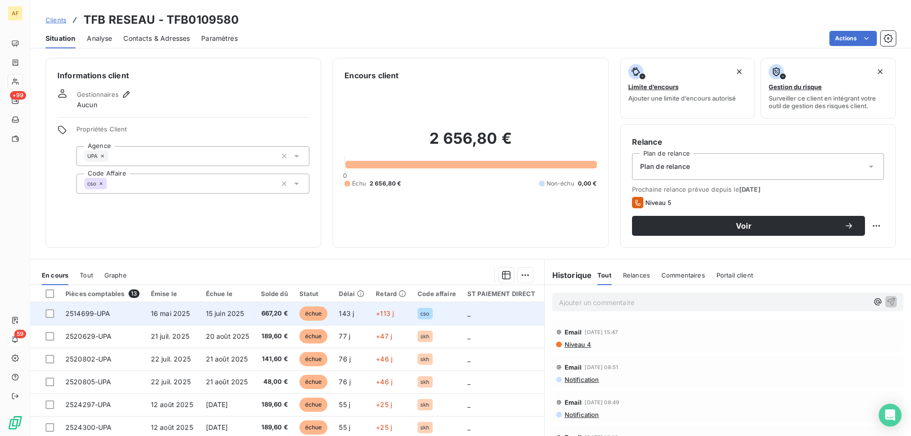
click at [74, 315] on span "2514699-UPA" at bounding box center [87, 313] width 45 height 8
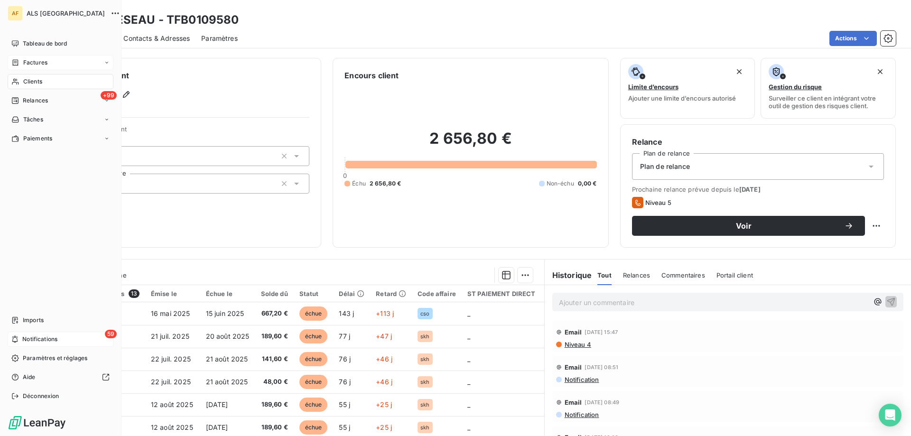
drag, startPoint x: 32, startPoint y: 61, endPoint x: 40, endPoint y: 63, distance: 8.3
click at [32, 61] on span "Factures" at bounding box center [35, 62] width 24 height 9
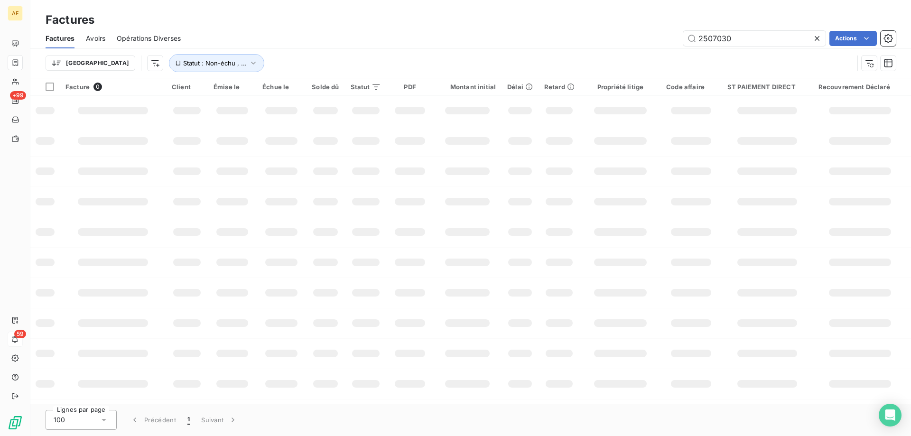
drag, startPoint x: 728, startPoint y: 42, endPoint x: 623, endPoint y: 55, distance: 105.6
click at [654, 51] on div "Factures Avoirs Opérations Diverses 2507030 Actions Trier Statut : Non-échu , .…" at bounding box center [470, 52] width 880 height 49
type input "2515773"
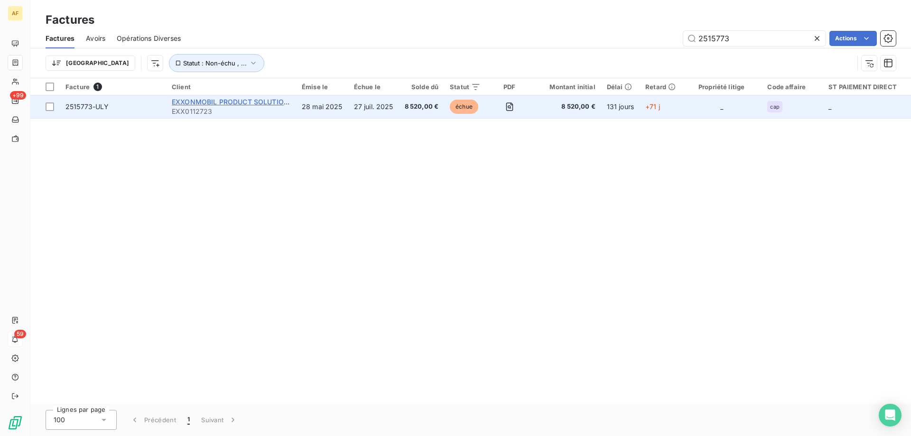
click at [259, 102] on span "EXXONMOBIL PRODUCT SOLUTIONS CO - G" at bounding box center [244, 102] width 145 height 8
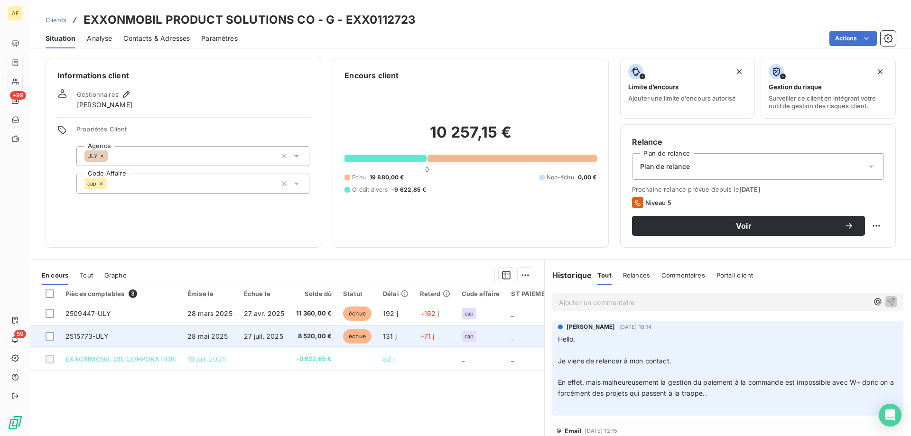
click at [80, 333] on span "2515773-ULY" at bounding box center [87, 336] width 44 height 8
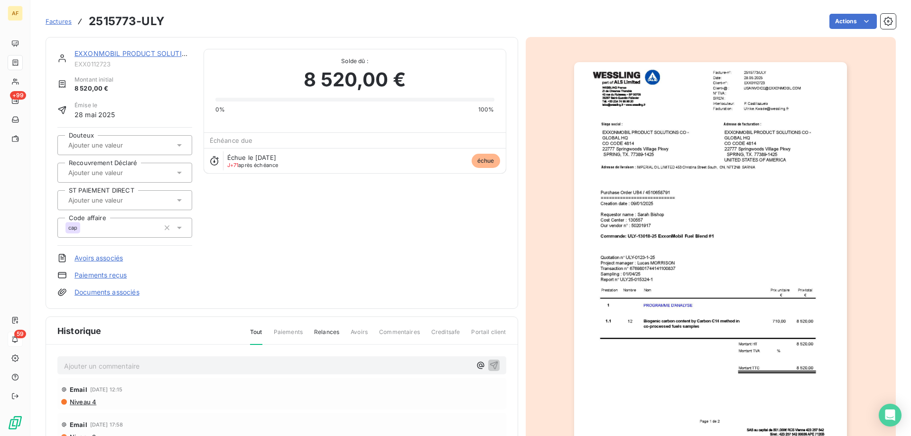
click at [777, 253] on img "button" at bounding box center [710, 255] width 273 height 386
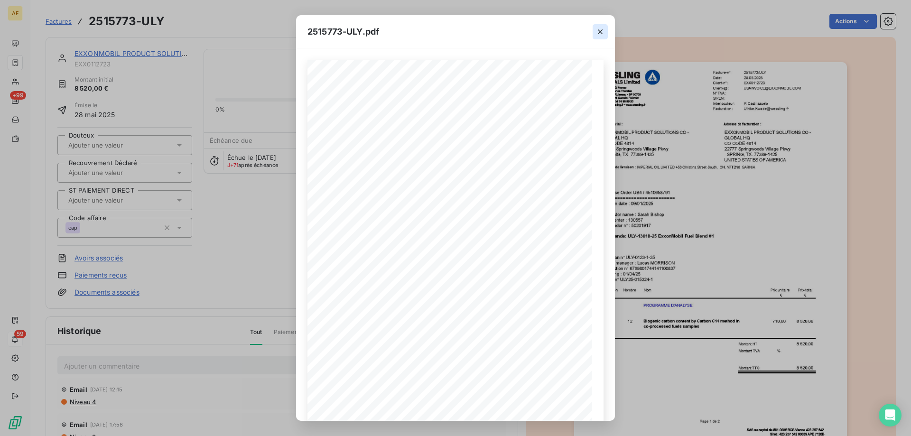
click at [603, 30] on icon "button" at bounding box center [599, 31] width 9 height 9
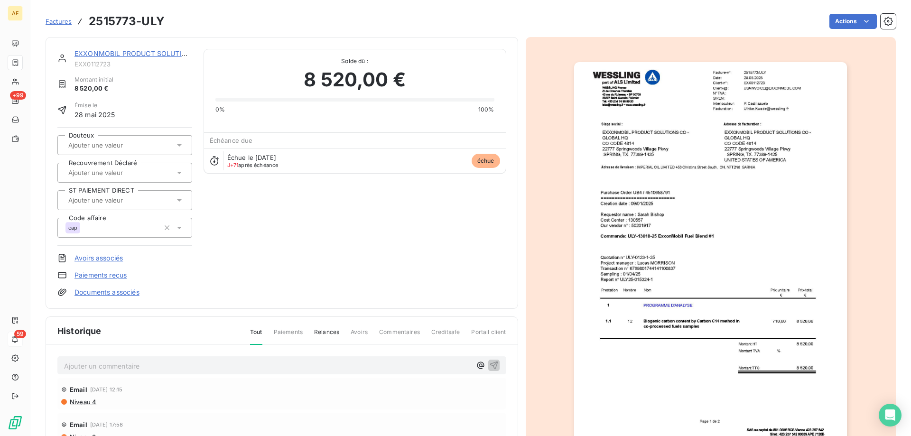
click at [714, 247] on img "button" at bounding box center [710, 255] width 273 height 386
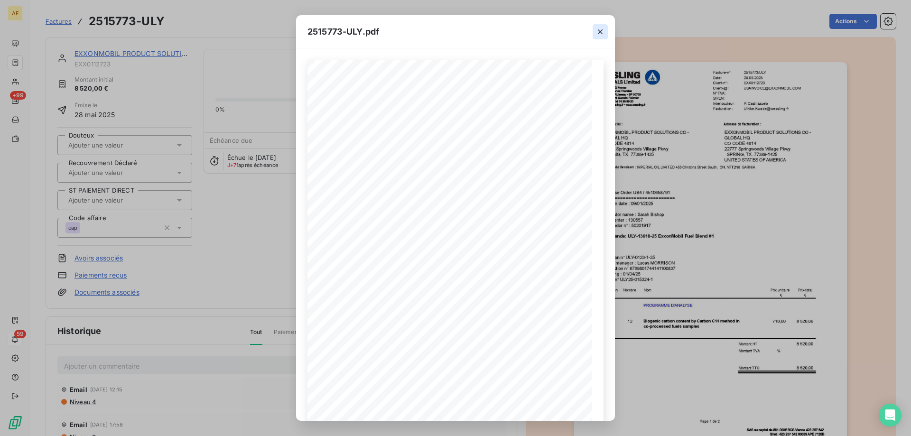
click at [600, 32] on icon "button" at bounding box center [600, 31] width 5 height 5
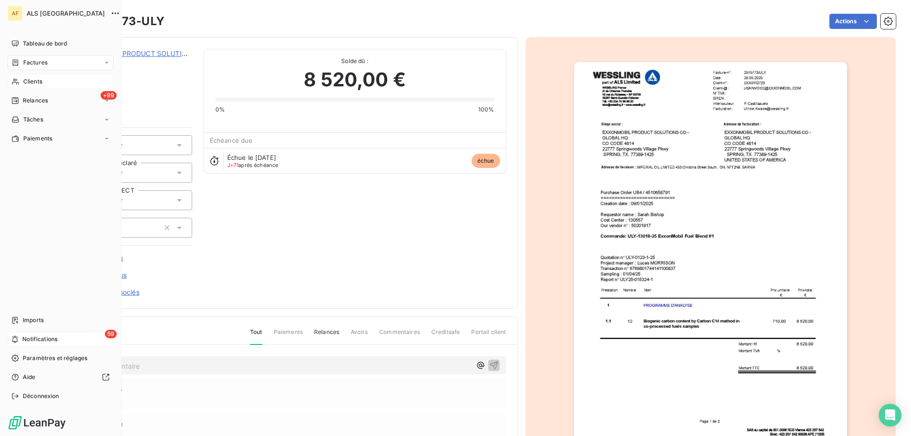
click at [28, 81] on span "Clients" at bounding box center [32, 81] width 19 height 9
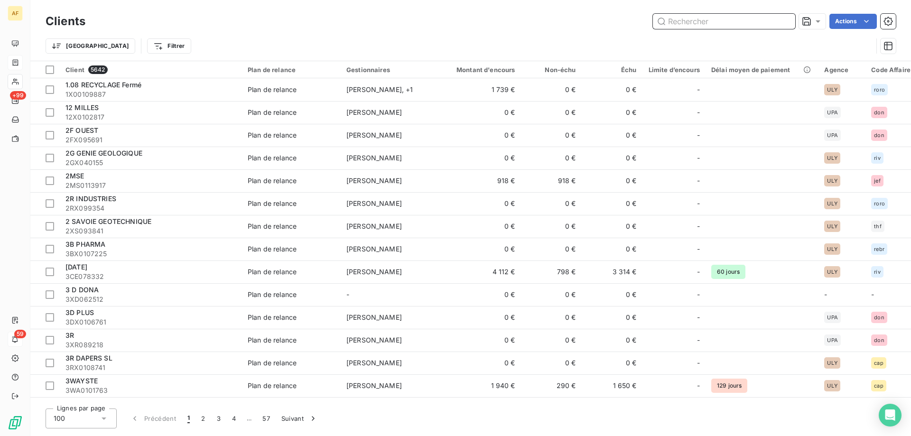
click at [678, 26] on input "text" at bounding box center [724, 21] width 142 height 15
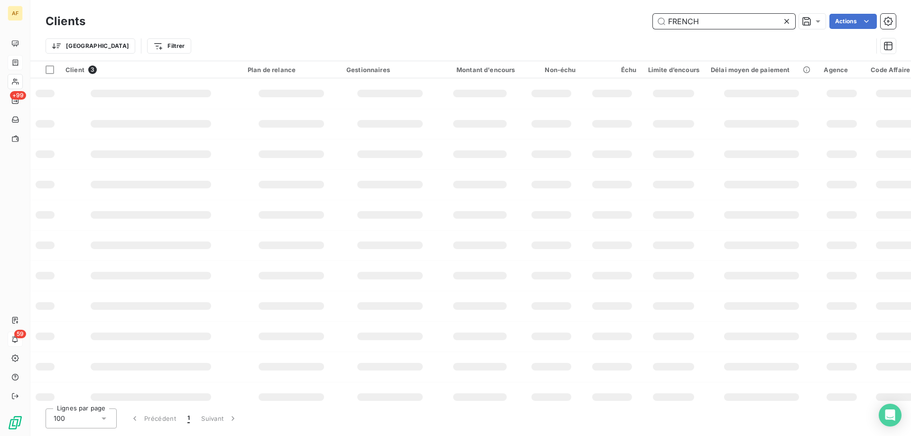
type input "FRENCH"
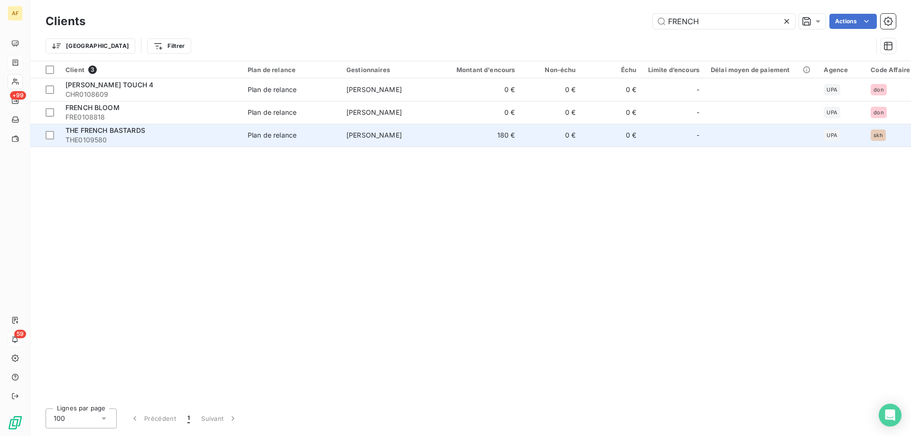
click at [129, 127] on span "THE FRENCH BASTARDS" at bounding box center [105, 130] width 80 height 8
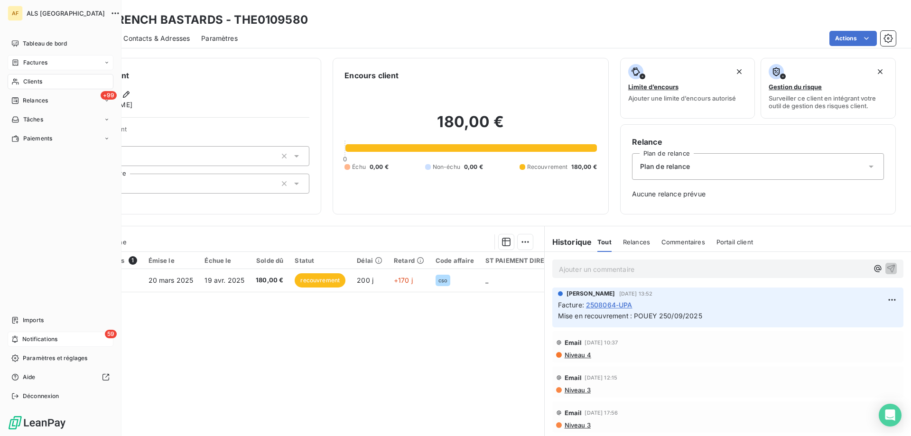
drag, startPoint x: 28, startPoint y: 57, endPoint x: 53, endPoint y: 64, distance: 26.0
click at [28, 62] on span "Factures" at bounding box center [35, 62] width 24 height 9
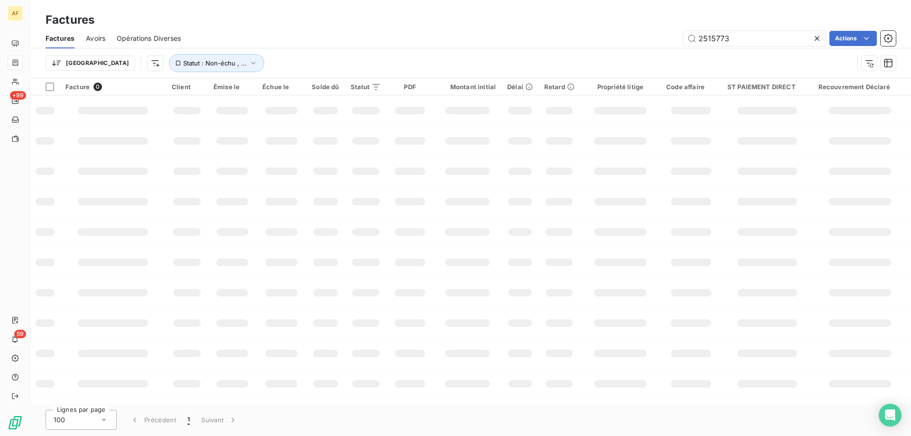
drag, startPoint x: 731, startPoint y: 38, endPoint x: 584, endPoint y: 33, distance: 146.2
click at [649, 42] on div "2515773 Actions" at bounding box center [544, 38] width 704 height 15
type input "2523793"
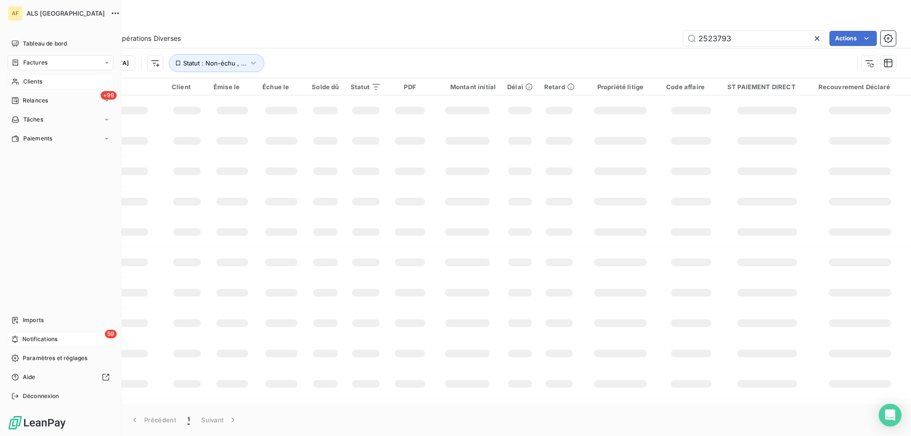
click at [42, 79] on span "Clients" at bounding box center [32, 81] width 19 height 9
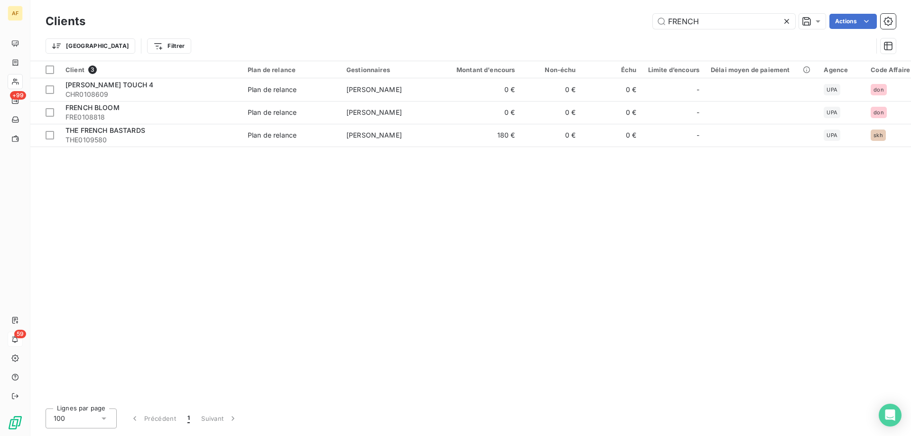
drag, startPoint x: 730, startPoint y: 17, endPoint x: 608, endPoint y: 47, distance: 125.1
click at [612, 46] on div "Clients FRENCH Actions Trier Filtrer" at bounding box center [471, 35] width 850 height 49
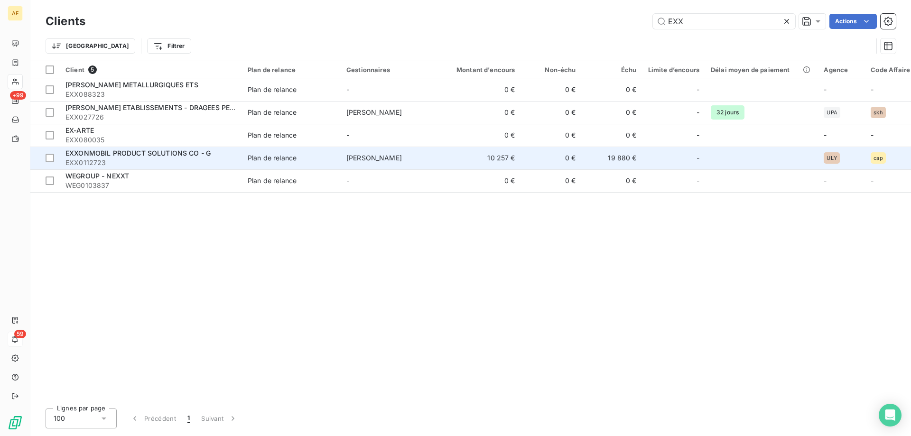
type input "EXX"
click at [137, 155] on span "EXXONMOBIL PRODUCT SOLUTIONS CO - G" at bounding box center [137, 153] width 145 height 8
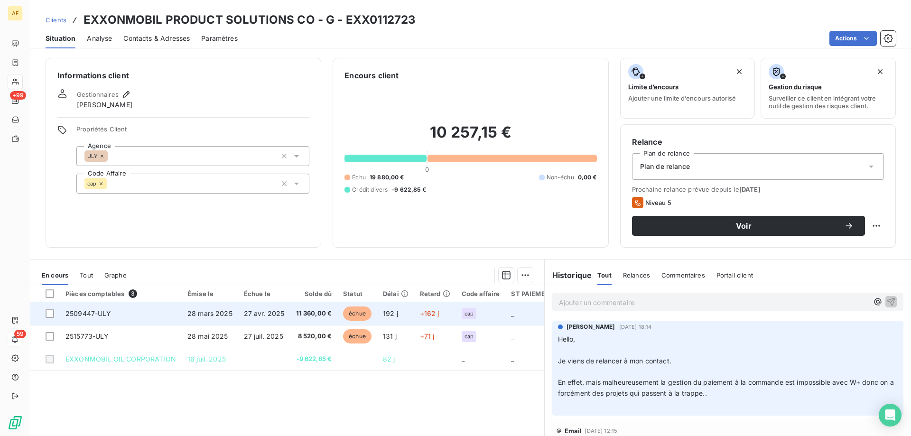
click at [75, 315] on span "2509447-ULY" at bounding box center [88, 313] width 46 height 8
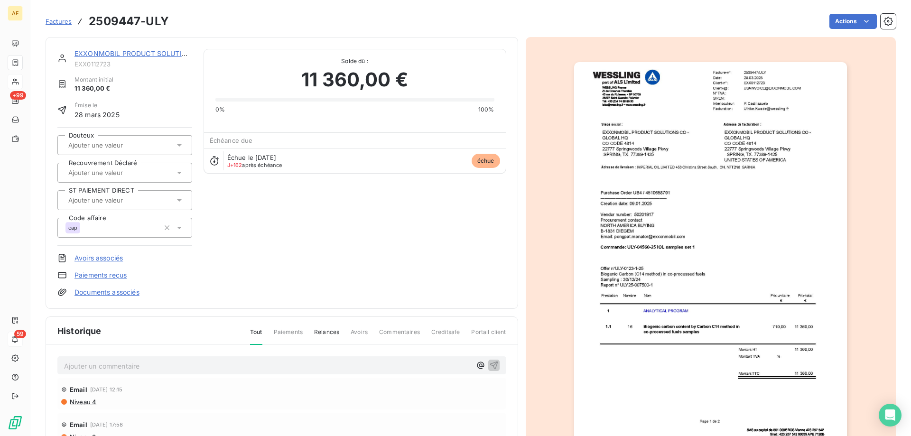
click at [680, 294] on img "button" at bounding box center [710, 255] width 273 height 386
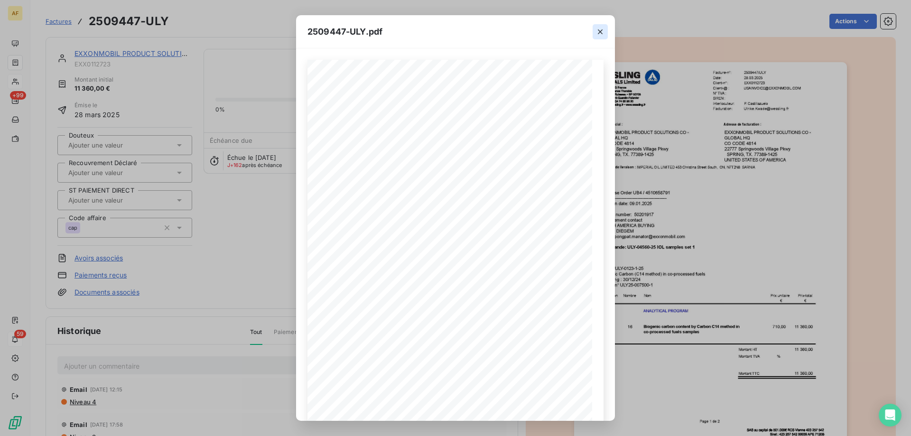
click at [603, 32] on icon "button" at bounding box center [599, 31] width 9 height 9
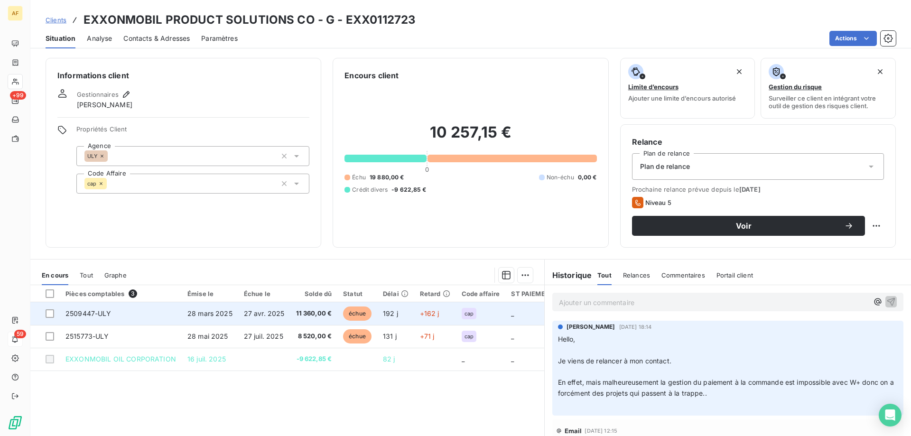
click at [91, 314] on span "2509447-ULY" at bounding box center [88, 313] width 46 height 8
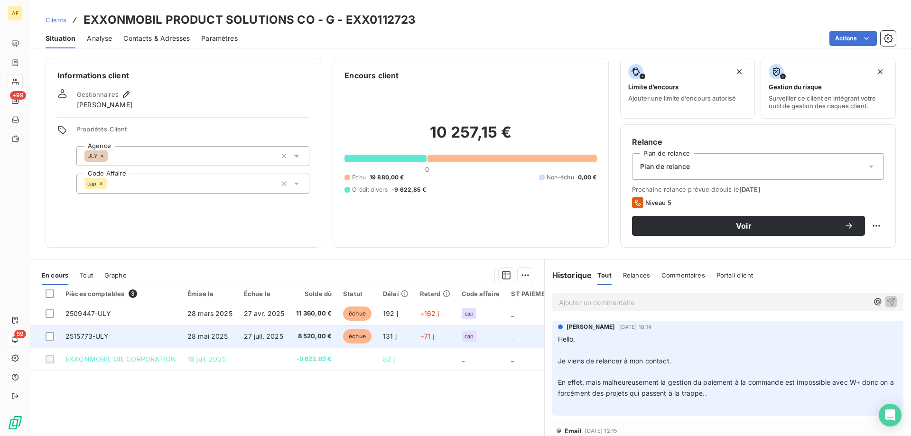
click at [88, 336] on span "2515773-ULY" at bounding box center [87, 336] width 44 height 8
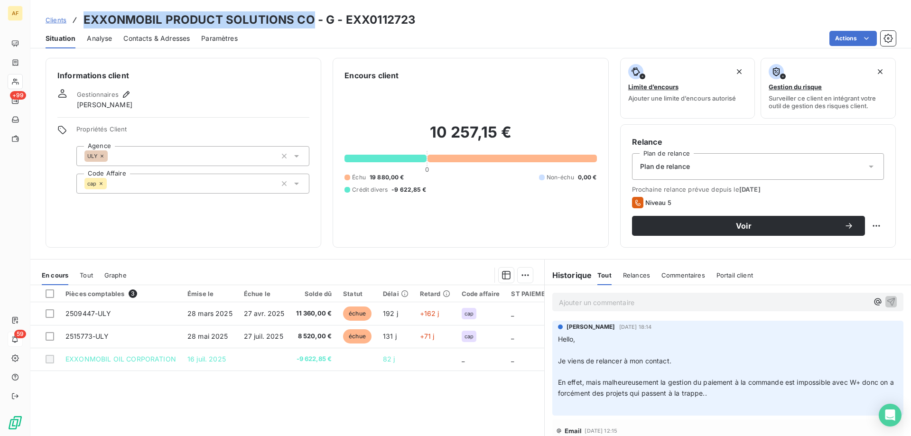
drag, startPoint x: 84, startPoint y: 19, endPoint x: 307, endPoint y: 21, distance: 223.5
click at [307, 21] on h3 "EXXONMOBIL PRODUCT SOLUTIONS CO - G - EXX0112723" at bounding box center [249, 19] width 332 height 17
copy h3 "EXXONMOBIL PRODUCT SOLUTIONS CO"
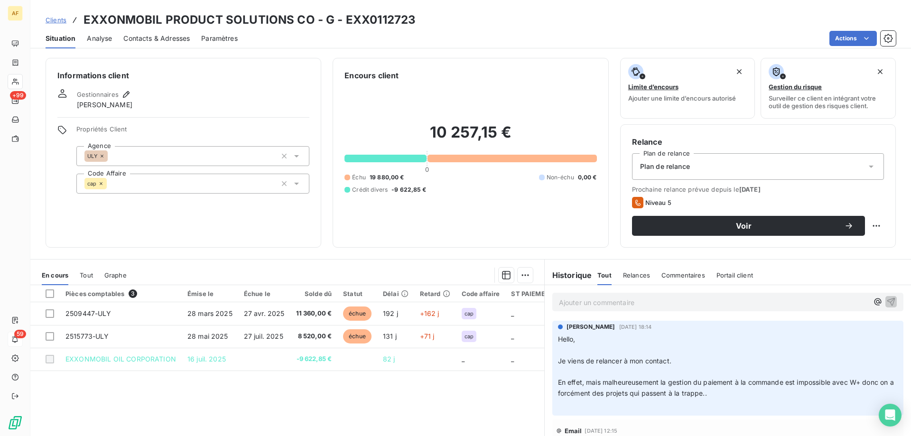
click at [587, 298] on p "Ajouter un commentaire ﻿" at bounding box center [713, 302] width 309 height 12
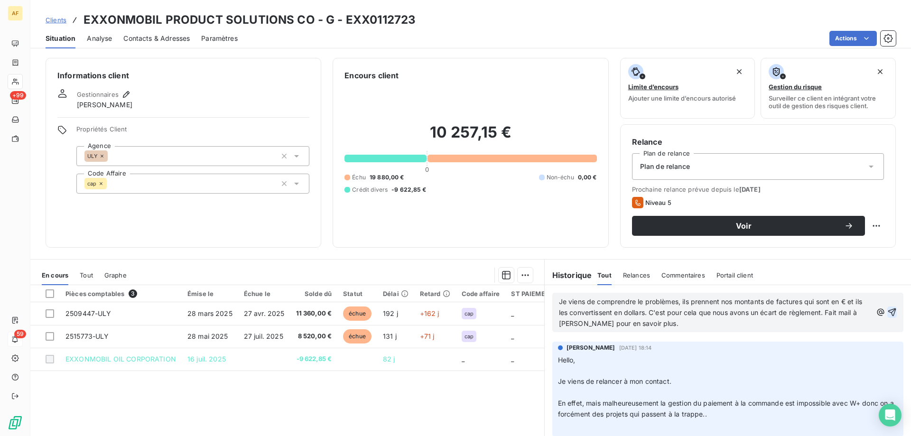
click at [887, 309] on icon "button" at bounding box center [891, 311] width 9 height 9
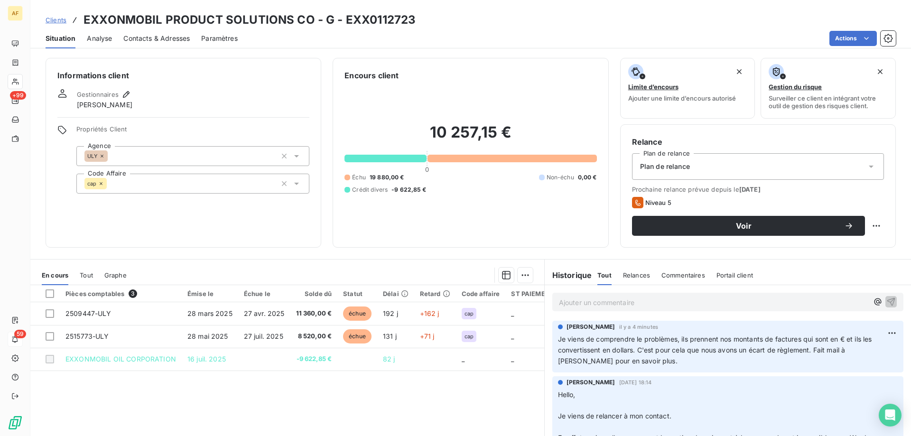
click at [51, 20] on span "Clients" at bounding box center [56, 20] width 21 height 8
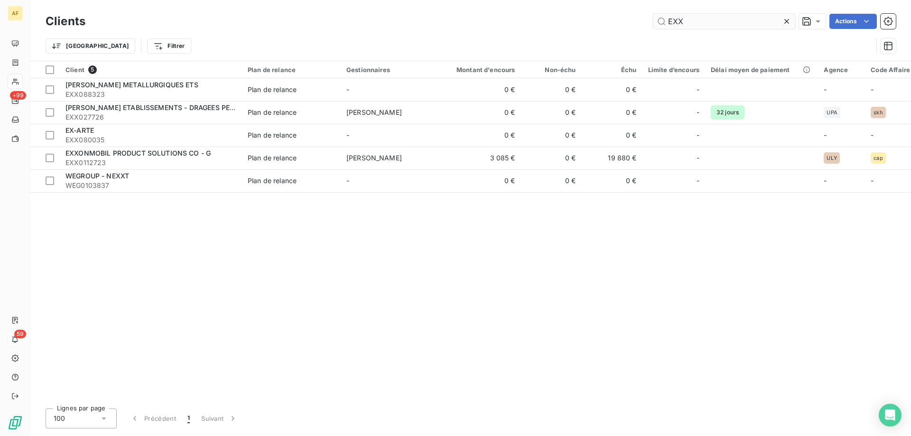
drag, startPoint x: 703, startPoint y: 20, endPoint x: 666, endPoint y: 22, distance: 37.1
click at [659, 22] on input "EXX" at bounding box center [724, 21] width 142 height 15
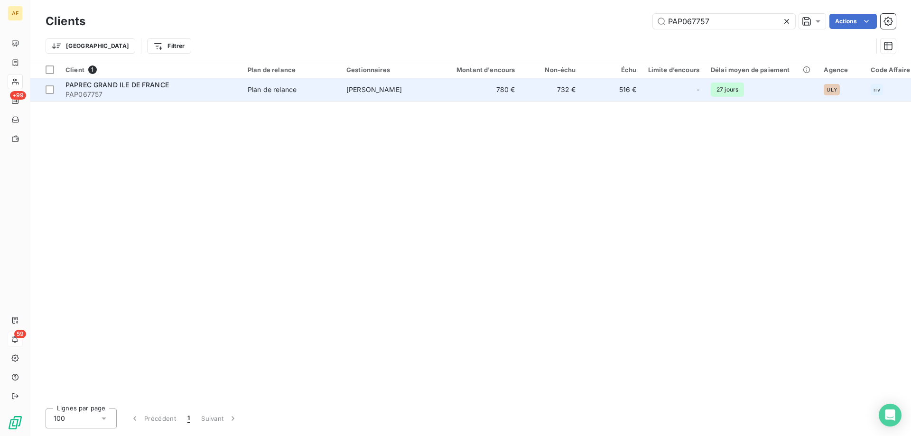
type input "PAP067757"
click at [172, 91] on span "PAP067757" at bounding box center [150, 94] width 171 height 9
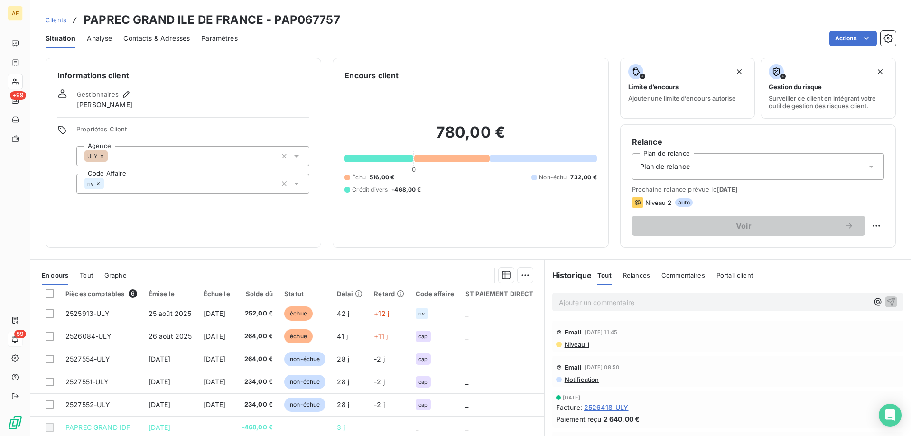
click at [157, 41] on span "Contacts & Adresses" at bounding box center [156, 38] width 66 height 9
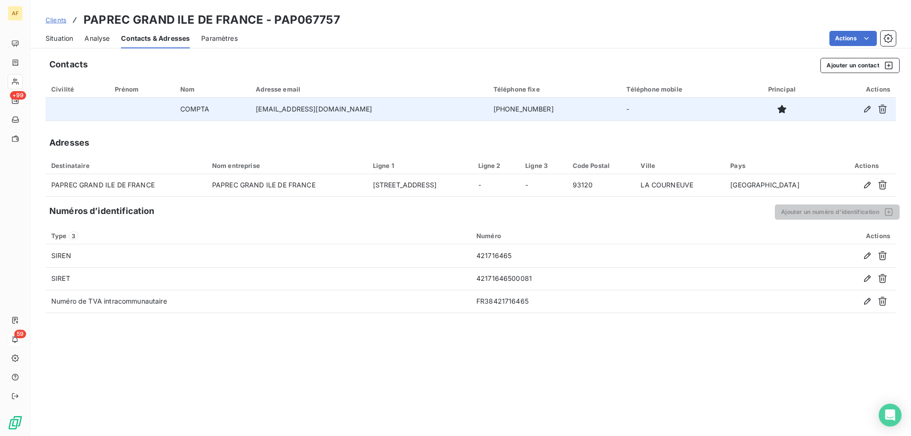
drag, startPoint x: 389, startPoint y: 110, endPoint x: 257, endPoint y: 111, distance: 132.4
click at [253, 111] on td "[EMAIL_ADDRESS][DOMAIN_NAME]" at bounding box center [368, 109] width 237 height 23
copy td "[EMAIL_ADDRESS][DOMAIN_NAME]"
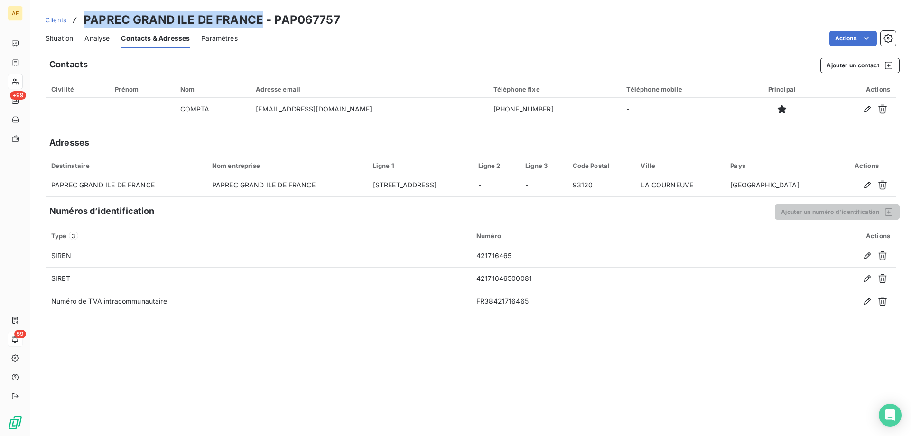
drag, startPoint x: 84, startPoint y: 20, endPoint x: 262, endPoint y: 22, distance: 177.9
click at [262, 22] on h3 "PAPREC GRAND ILE DE FRANCE - PAP067757" at bounding box center [211, 19] width 257 height 17
copy h3 "PAPREC GRAND ILE DE FRANCE"
click at [61, 20] on span "Clients" at bounding box center [56, 20] width 21 height 8
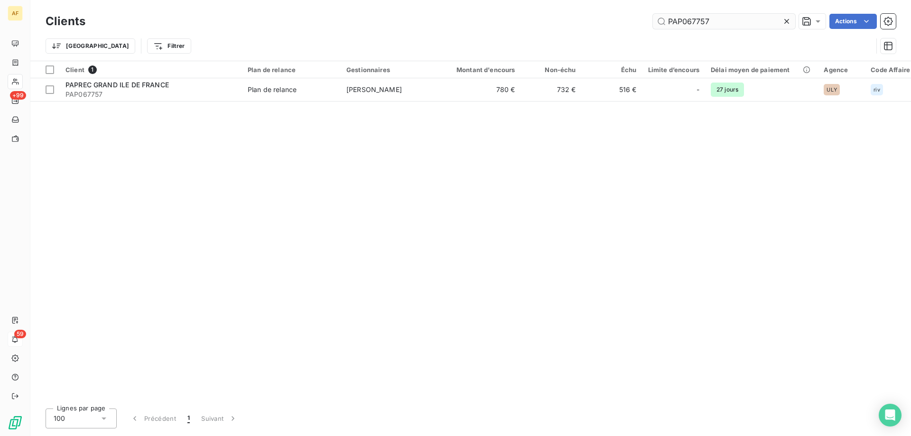
drag, startPoint x: 717, startPoint y: 17, endPoint x: 662, endPoint y: 17, distance: 55.5
click at [662, 17] on input "PAP067757" at bounding box center [724, 21] width 142 height 15
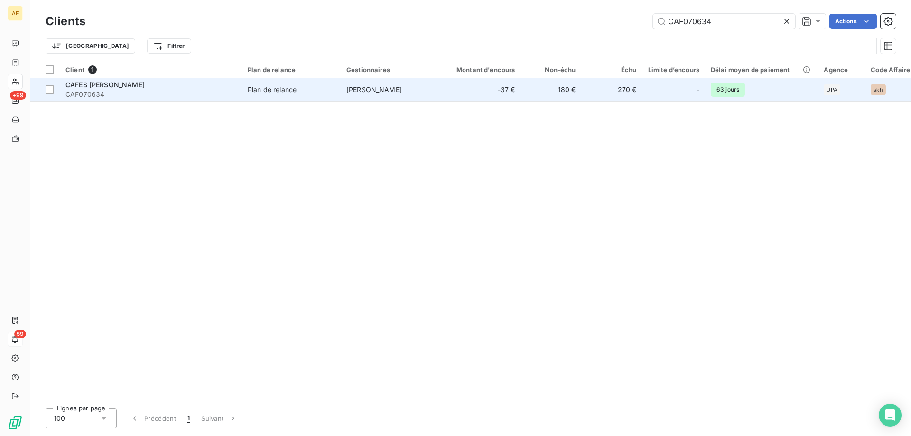
type input "CAF070634"
click at [110, 86] on span "CAFES [PERSON_NAME]" at bounding box center [104, 85] width 79 height 8
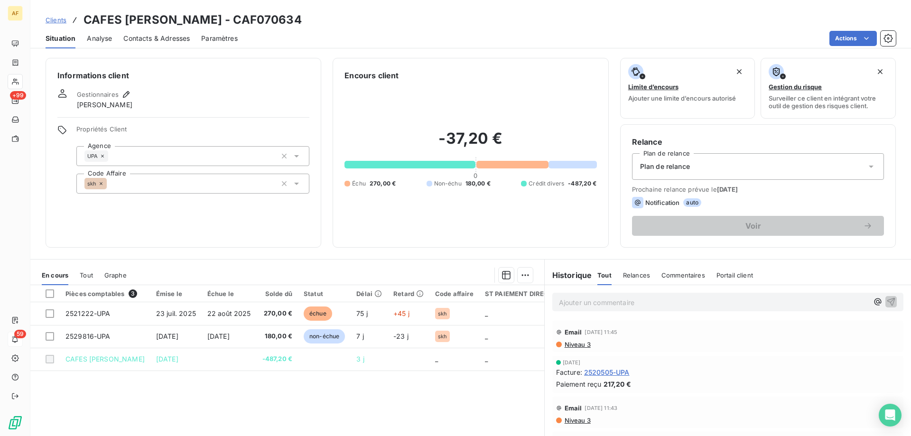
click at [567, 344] on span "Niveau 3" at bounding box center [577, 345] width 27 height 8
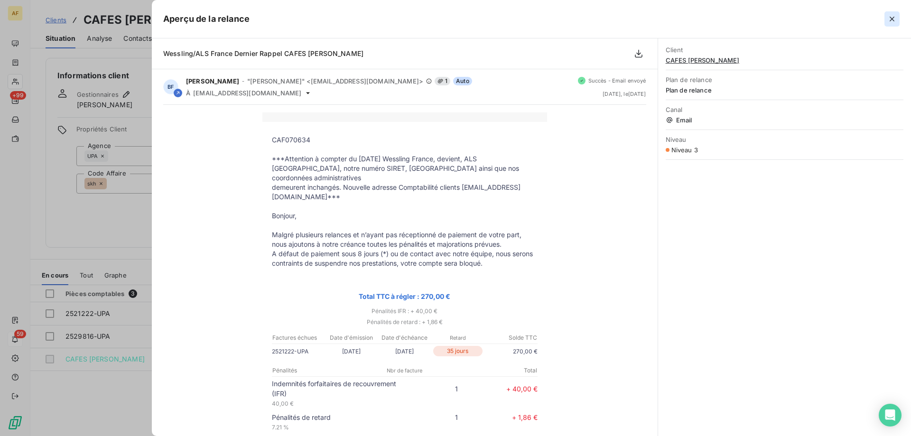
click at [896, 20] on icon "button" at bounding box center [891, 18] width 9 height 9
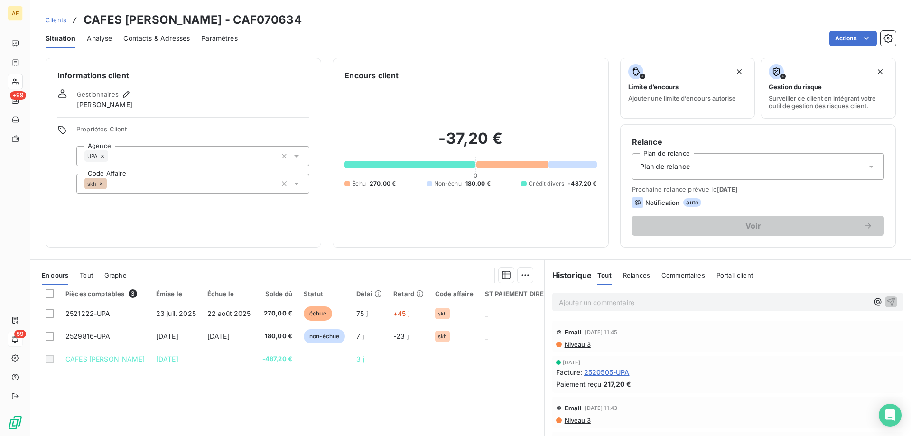
click at [59, 22] on span "Clients" at bounding box center [56, 20] width 21 height 8
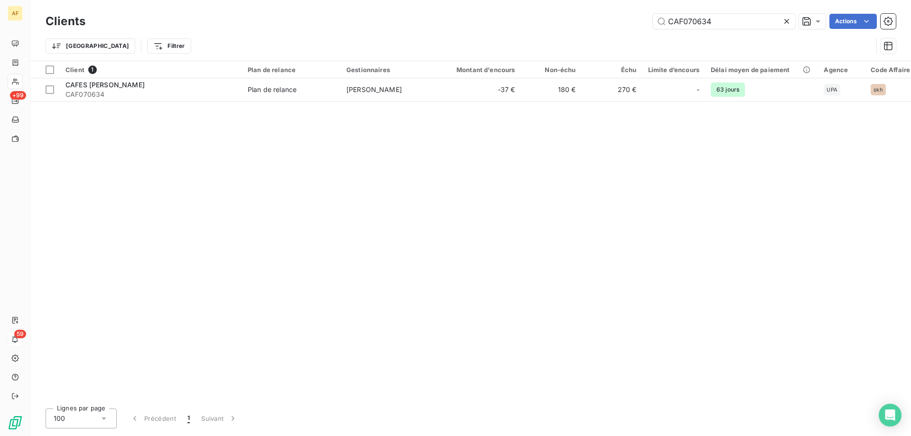
drag, startPoint x: 726, startPoint y: 19, endPoint x: 616, endPoint y: 32, distance: 111.2
click at [619, 32] on div "Clients CAF070634 Actions Trier Filtrer" at bounding box center [471, 35] width 850 height 49
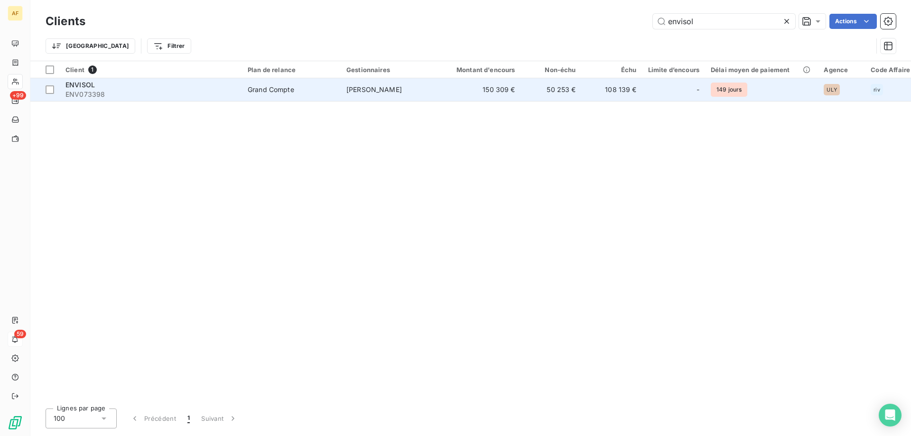
type input "envisol"
click at [89, 86] on span "ENVISOL" at bounding box center [79, 85] width 29 height 8
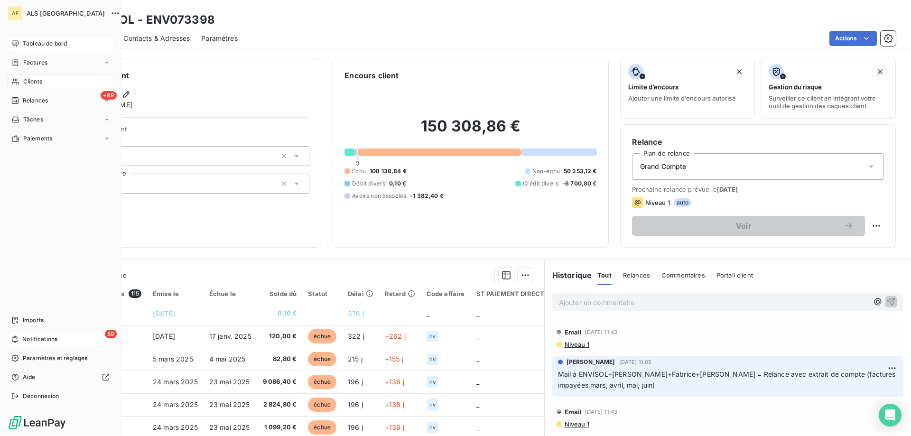
click at [27, 43] on span "Tableau de bord" at bounding box center [45, 43] width 44 height 9
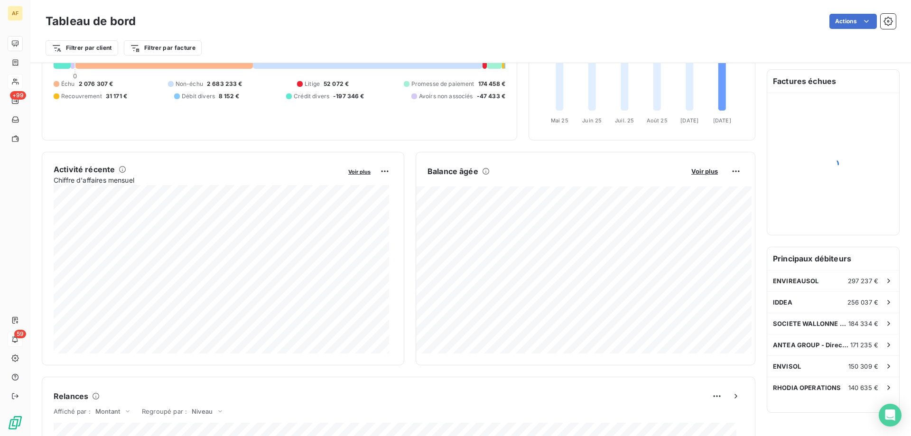
scroll to position [95, 0]
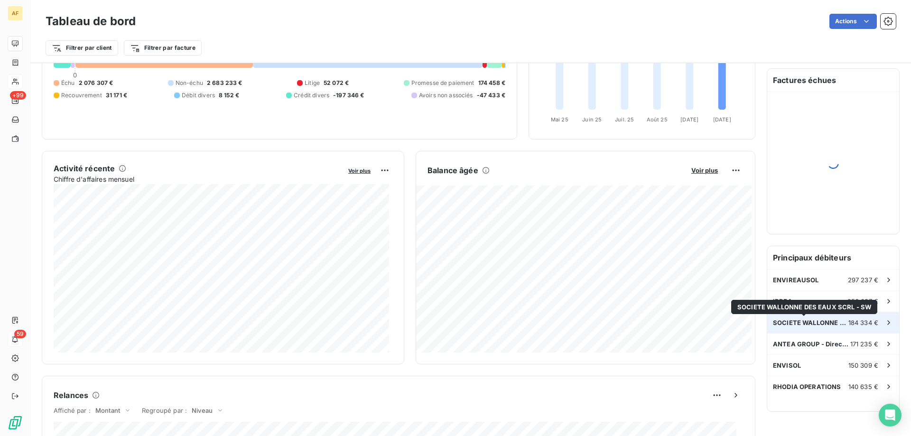
click at [806, 321] on span "SOCIETE WALLONNE DES EAUX SCRL - SW" at bounding box center [810, 323] width 75 height 8
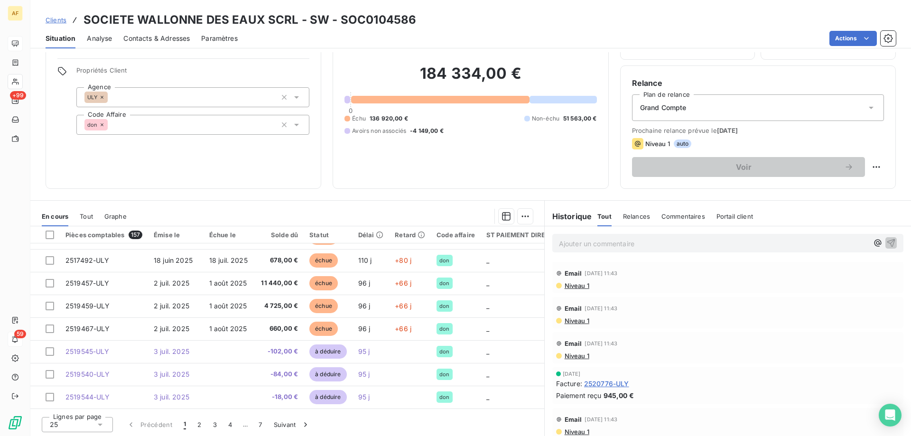
scroll to position [60, 0]
click at [102, 425] on icon at bounding box center [99, 422] width 9 height 9
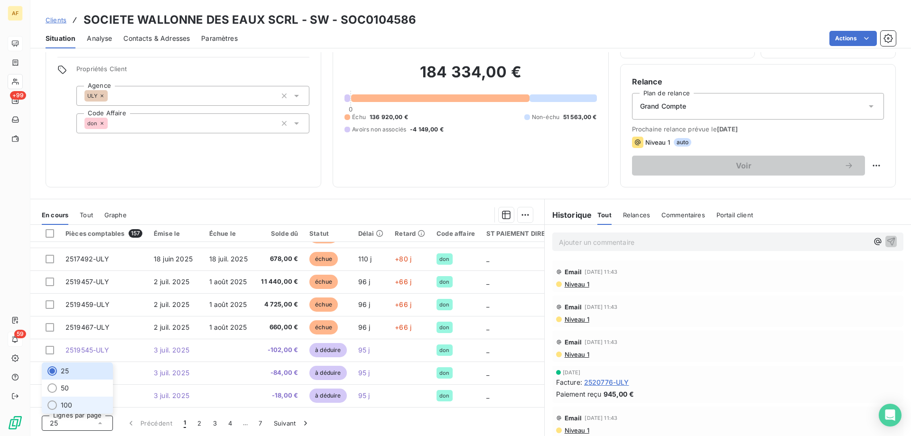
click at [82, 406] on li "100" at bounding box center [77, 405] width 71 height 17
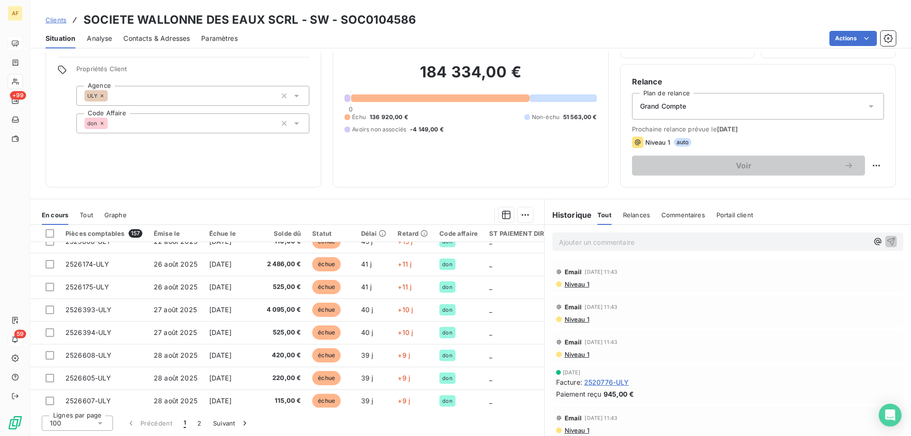
scroll to position [2116, 0]
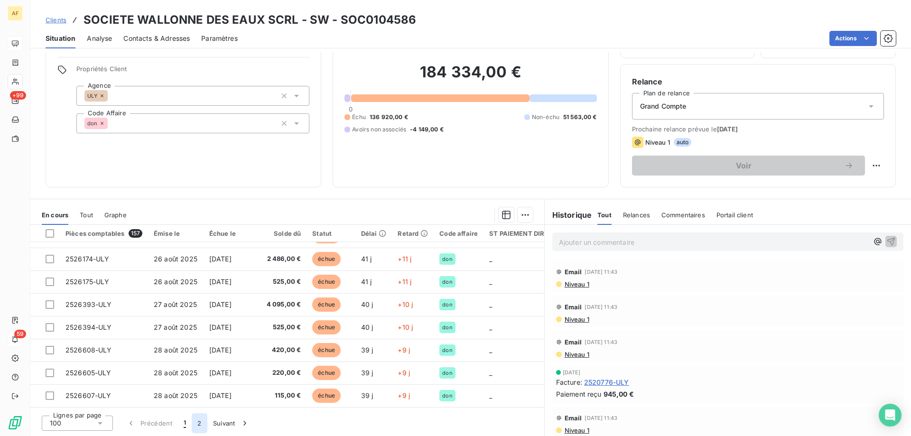
click at [201, 425] on button "2" at bounding box center [199, 423] width 15 height 20
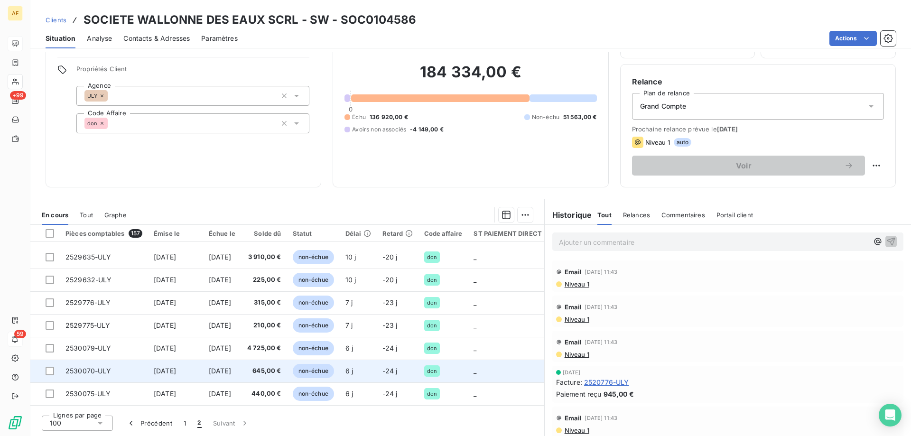
scroll to position [1137, 0]
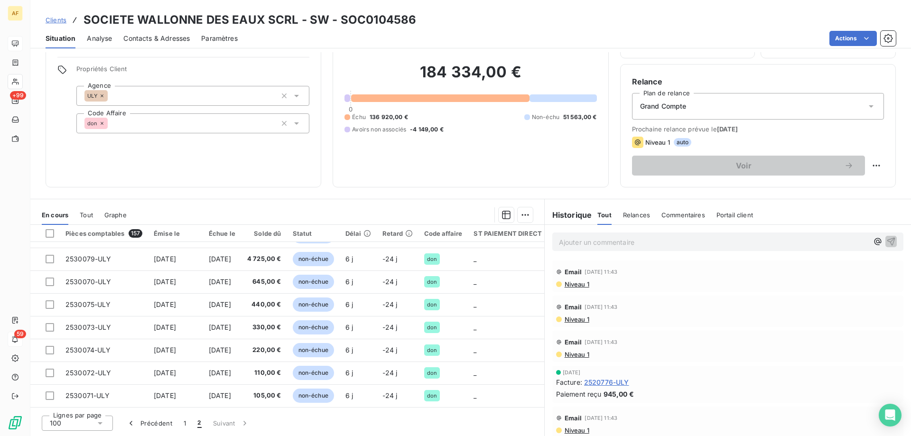
click at [62, 21] on span "Clients" at bounding box center [56, 20] width 21 height 8
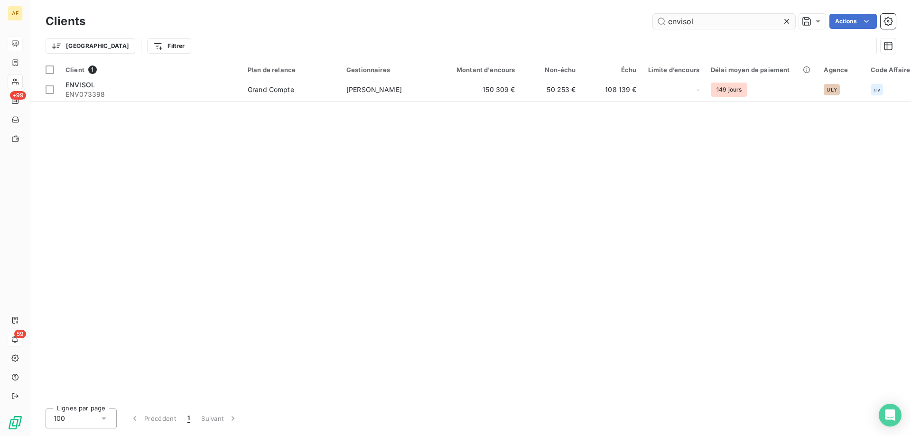
click at [659, 22] on input "envisol" at bounding box center [724, 21] width 142 height 15
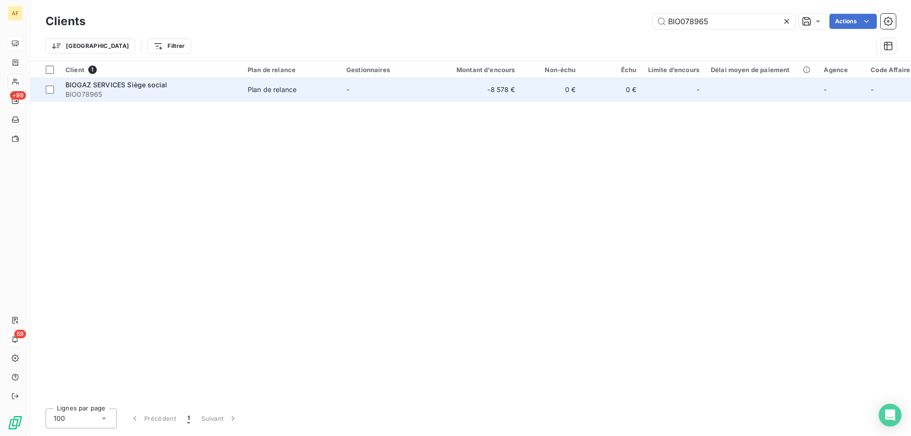
type input "BIO078965"
click at [153, 86] on span "BIOGAZ SERVICES Siège social" at bounding box center [116, 85] width 102 height 8
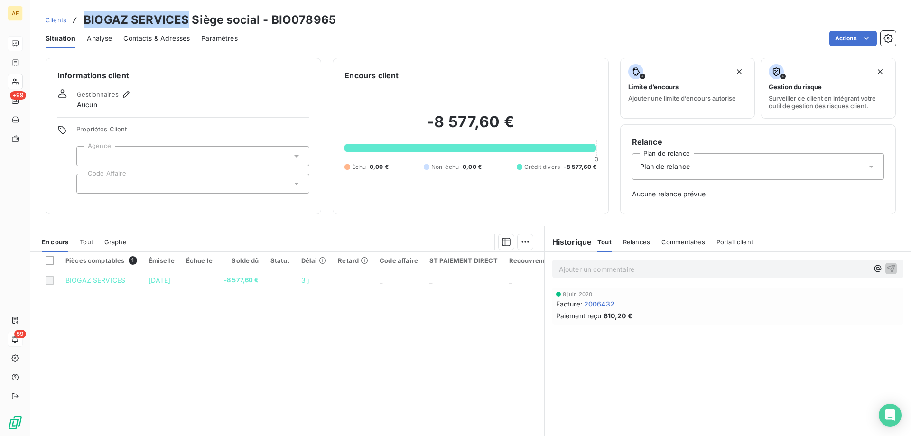
drag, startPoint x: 85, startPoint y: 22, endPoint x: 185, endPoint y: 21, distance: 99.6
click at [185, 21] on h3 "BIOGAZ SERVICES Siège social - BIO078965" at bounding box center [209, 19] width 252 height 17
copy h3 "BIOGAZ SERVICES"
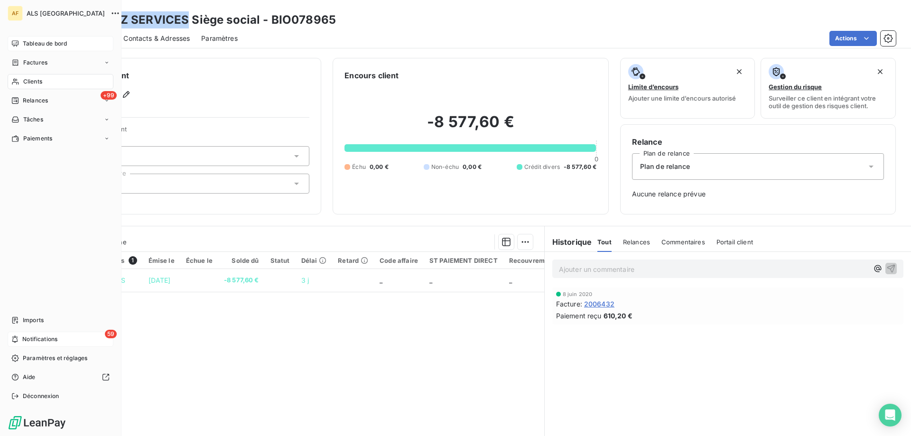
drag, startPoint x: 35, startPoint y: 81, endPoint x: 105, endPoint y: 80, distance: 70.2
click at [36, 81] on span "Clients" at bounding box center [32, 81] width 19 height 9
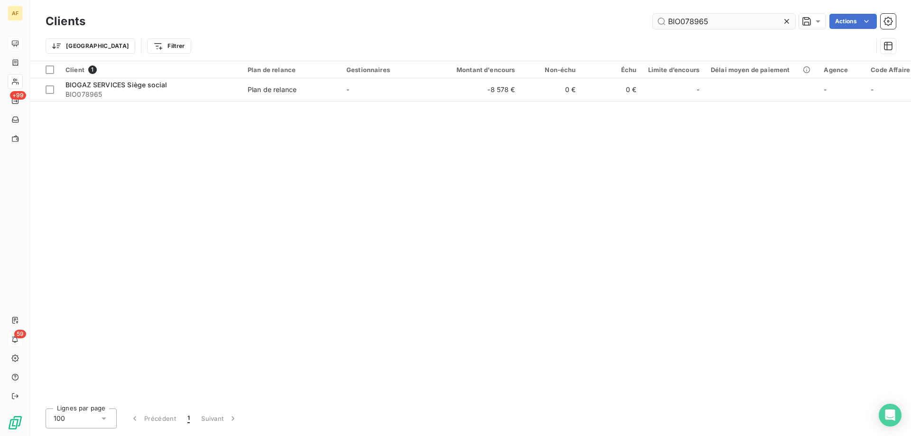
drag, startPoint x: 729, startPoint y: 20, endPoint x: 660, endPoint y: 20, distance: 68.8
click at [660, 20] on input "BIO078965" at bounding box center [724, 21] width 142 height 15
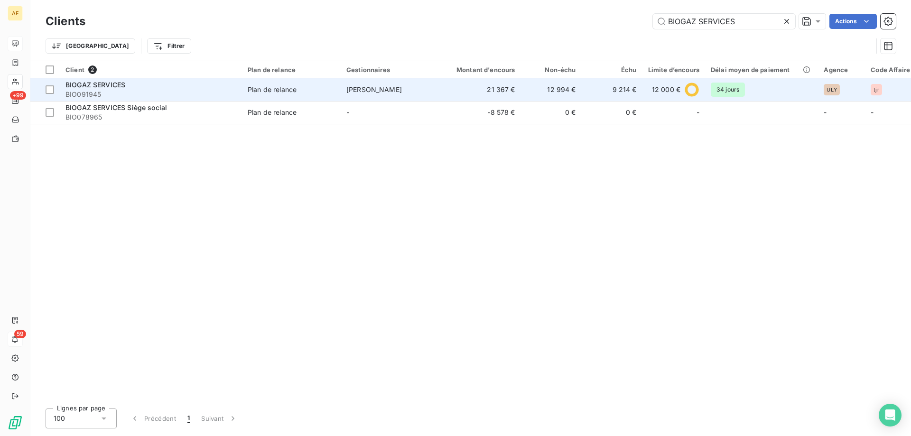
type input "BIOGAZ SERVICES"
click at [83, 88] on span "BIOGAZ SERVICES" at bounding box center [95, 85] width 60 height 8
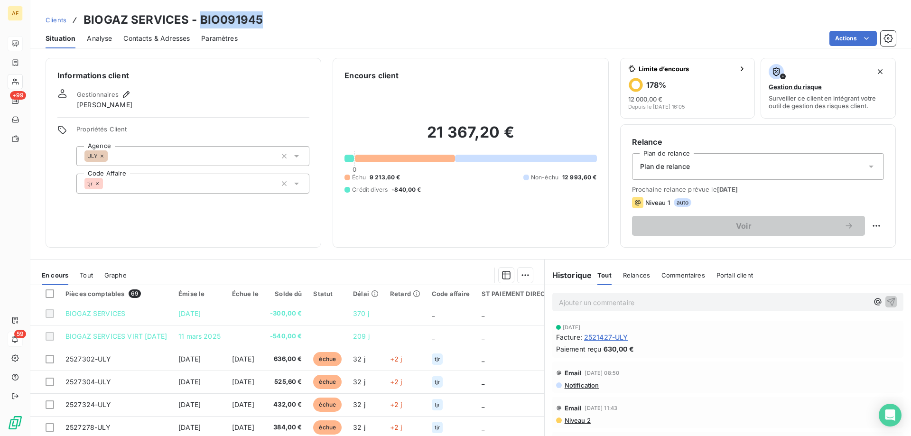
drag, startPoint x: 198, startPoint y: 21, endPoint x: 267, endPoint y: 24, distance: 68.9
click at [267, 24] on div "Clients BIOGAZ SERVICES - BIO091945" at bounding box center [470, 19] width 880 height 17
copy h3 "BIO091945"
drag, startPoint x: 167, startPoint y: 40, endPoint x: 172, endPoint y: 40, distance: 5.2
click at [167, 40] on span "Contacts & Adresses" at bounding box center [156, 38] width 66 height 9
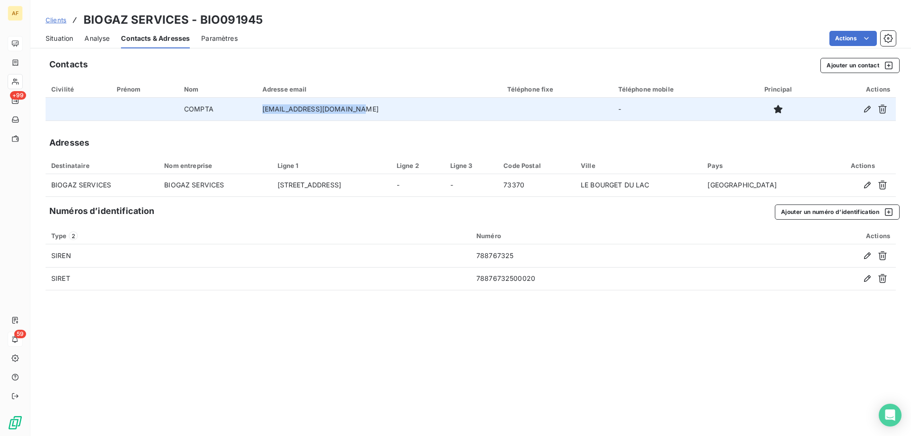
drag, startPoint x: 272, startPoint y: 110, endPoint x: 366, endPoint y: 110, distance: 94.4
click at [366, 110] on td "[EMAIL_ADDRESS][DOMAIN_NAME]" at bounding box center [379, 109] width 245 height 23
copy td "[EMAIL_ADDRESS][DOMAIN_NAME]"
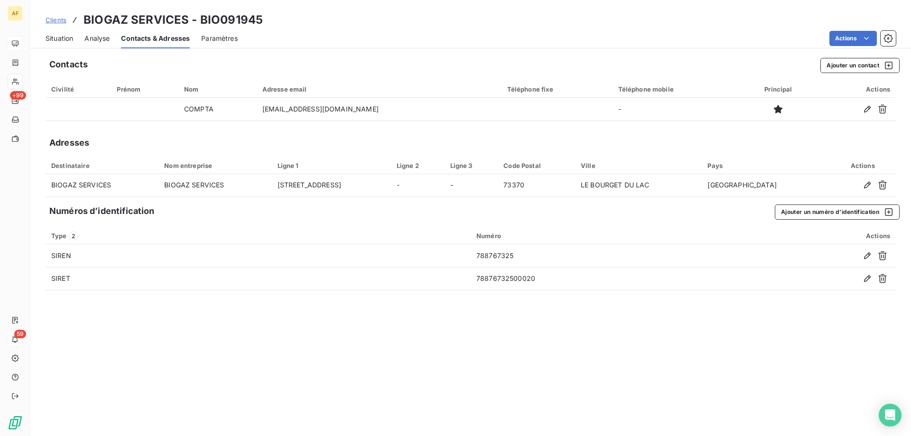
click at [86, 19] on h3 "BIOGAZ SERVICES - BIO091945" at bounding box center [172, 19] width 179 height 17
drag, startPoint x: 83, startPoint y: 19, endPoint x: 184, endPoint y: 19, distance: 100.1
click at [184, 19] on h3 "BIOGAZ SERVICES - BIO091945" at bounding box center [172, 19] width 179 height 17
copy h3 "BIOGAZ SERVICES"
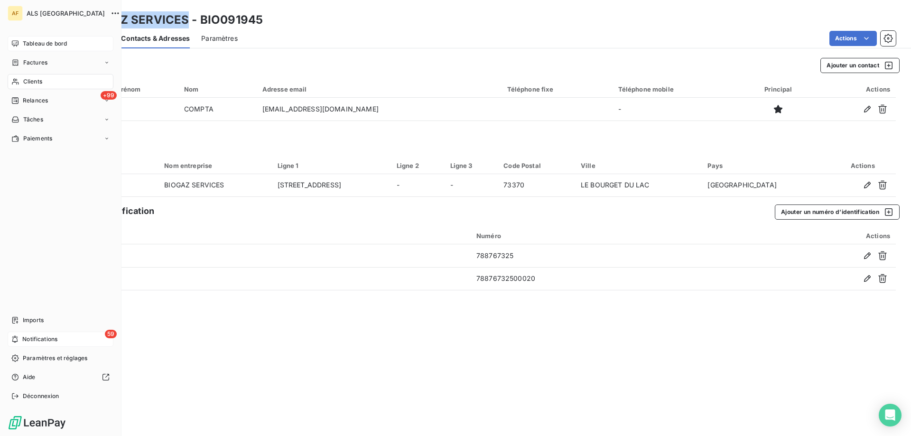
click at [26, 14] on div "AF ALS [GEOGRAPHIC_DATA]" at bounding box center [61, 13] width 106 height 15
click at [29, 44] on span "Tableau de bord" at bounding box center [45, 43] width 44 height 9
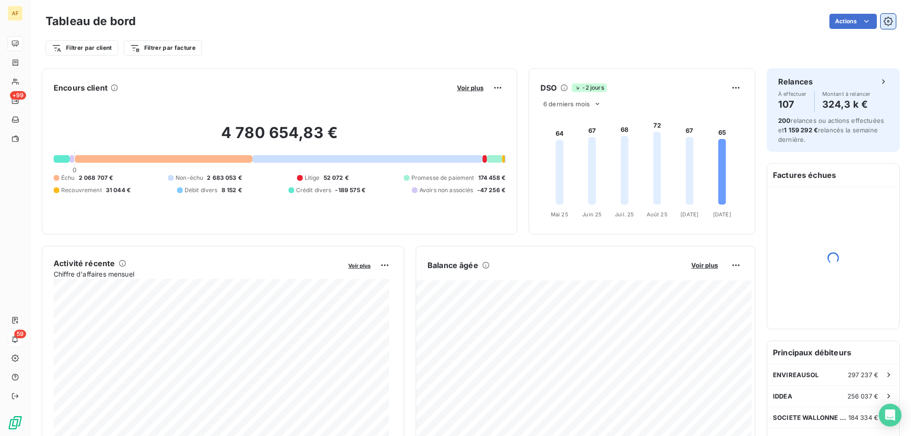
click at [883, 24] on icon "button" at bounding box center [887, 21] width 9 height 9
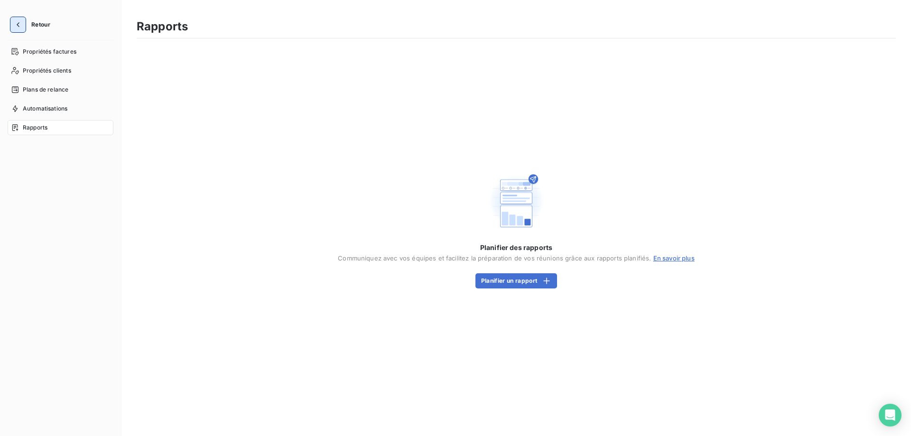
click at [21, 28] on icon "button" at bounding box center [17, 24] width 9 height 9
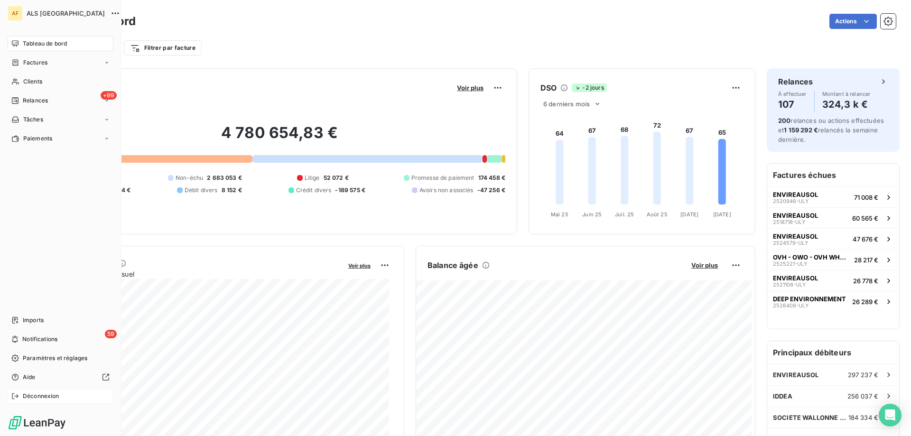
click at [43, 393] on span "Déconnexion" at bounding box center [41, 396] width 37 height 9
